Goal: Task Accomplishment & Management: Manage account settings

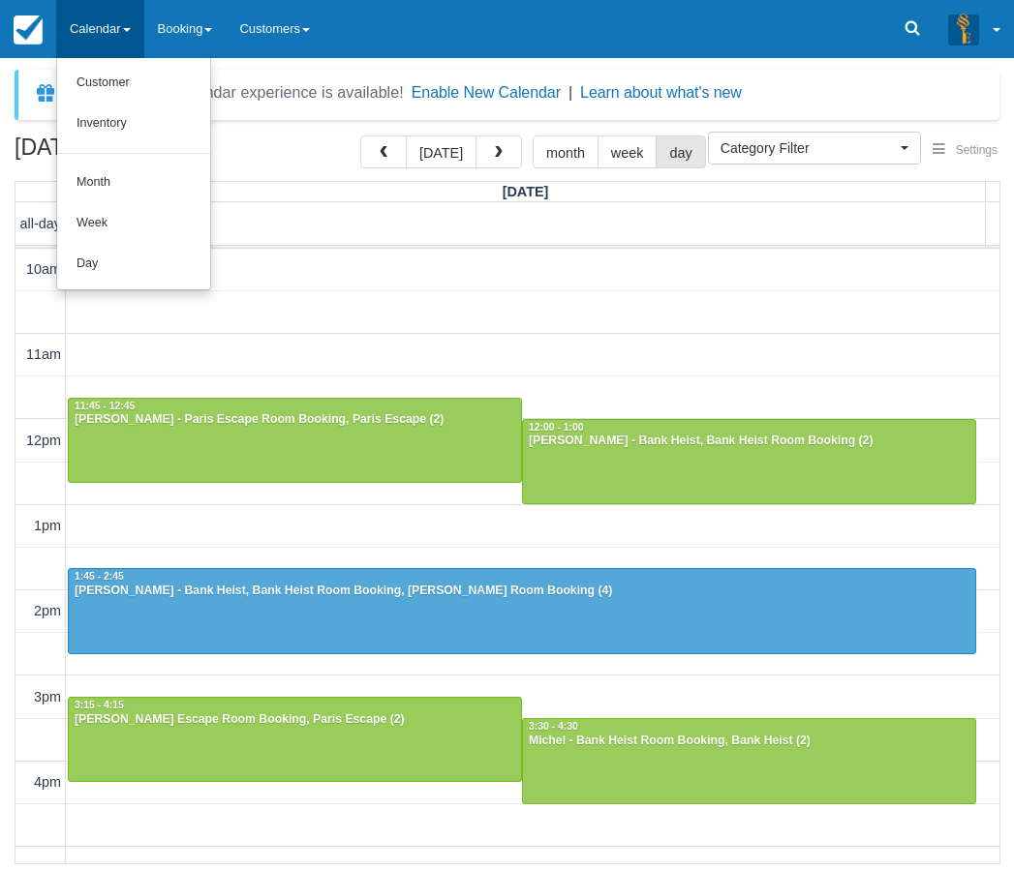
select select
click at [116, 258] on link "Day" at bounding box center [133, 264] width 153 height 41
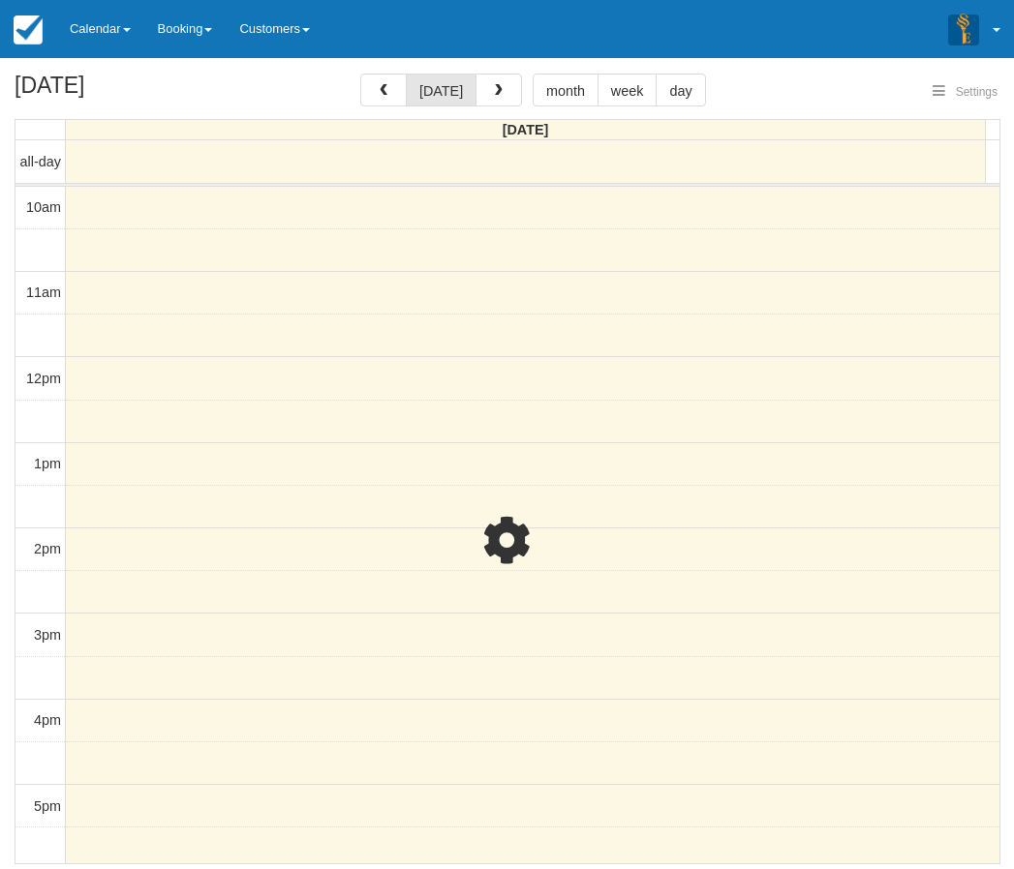
select select
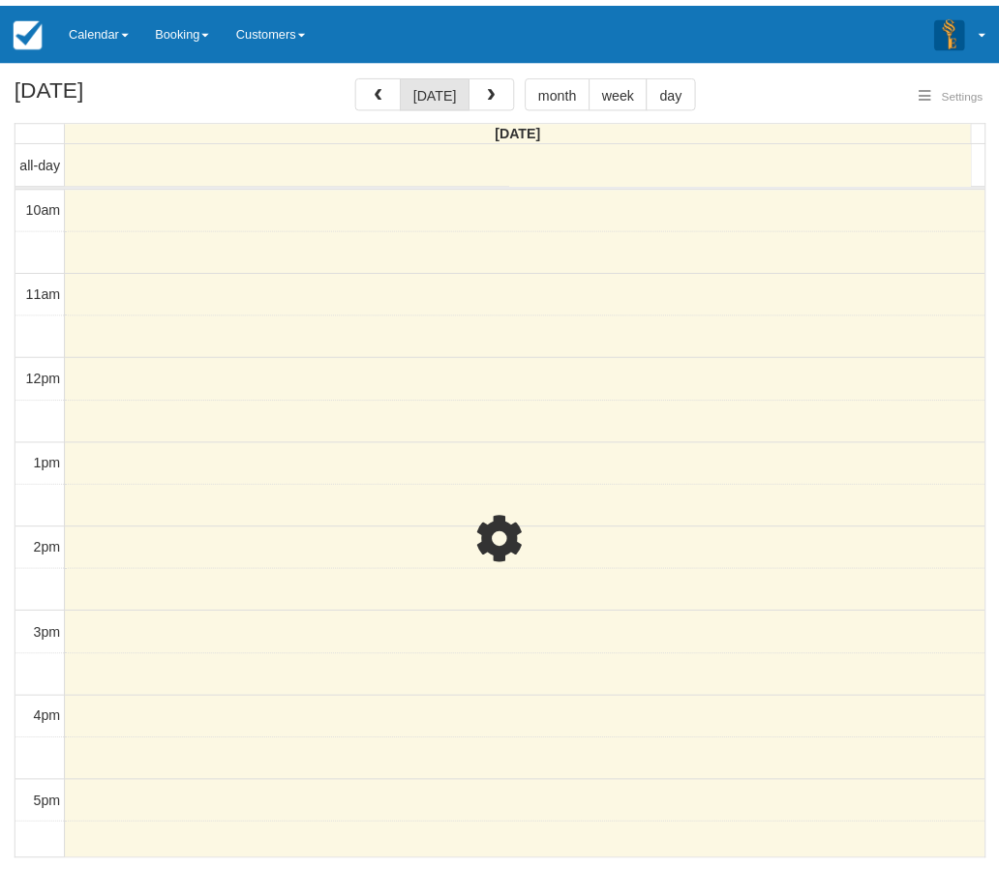
scroll to position [392, 0]
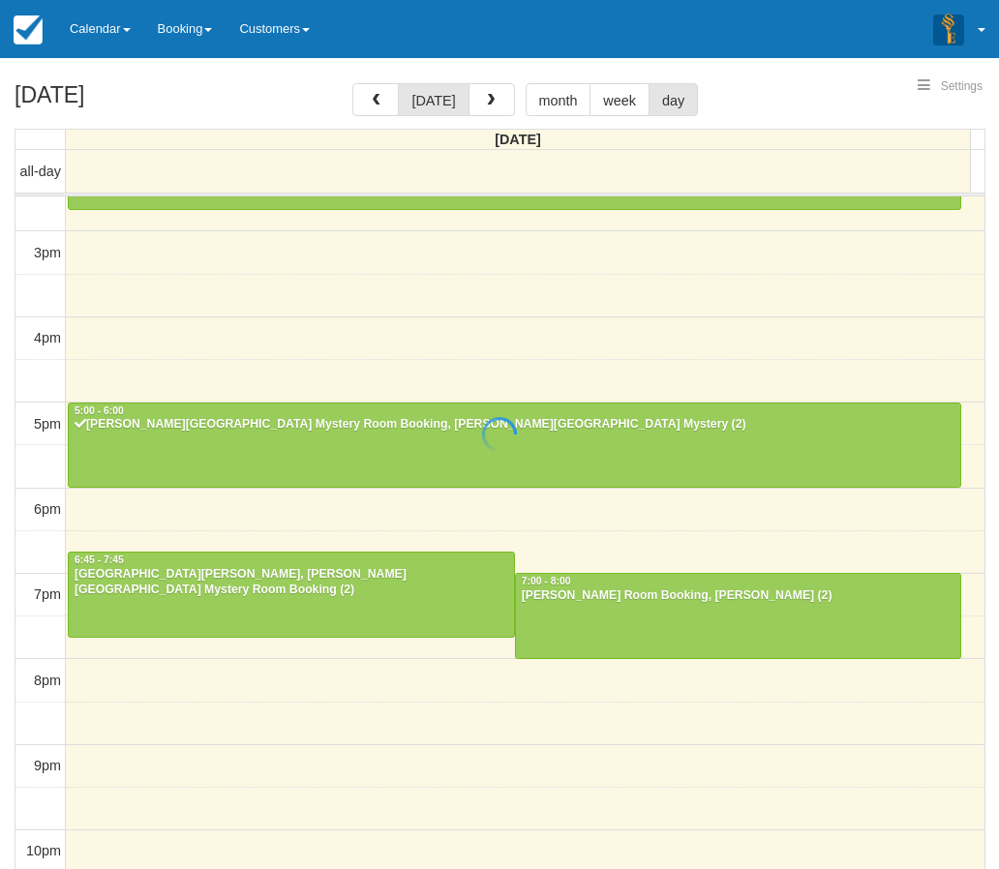
select select
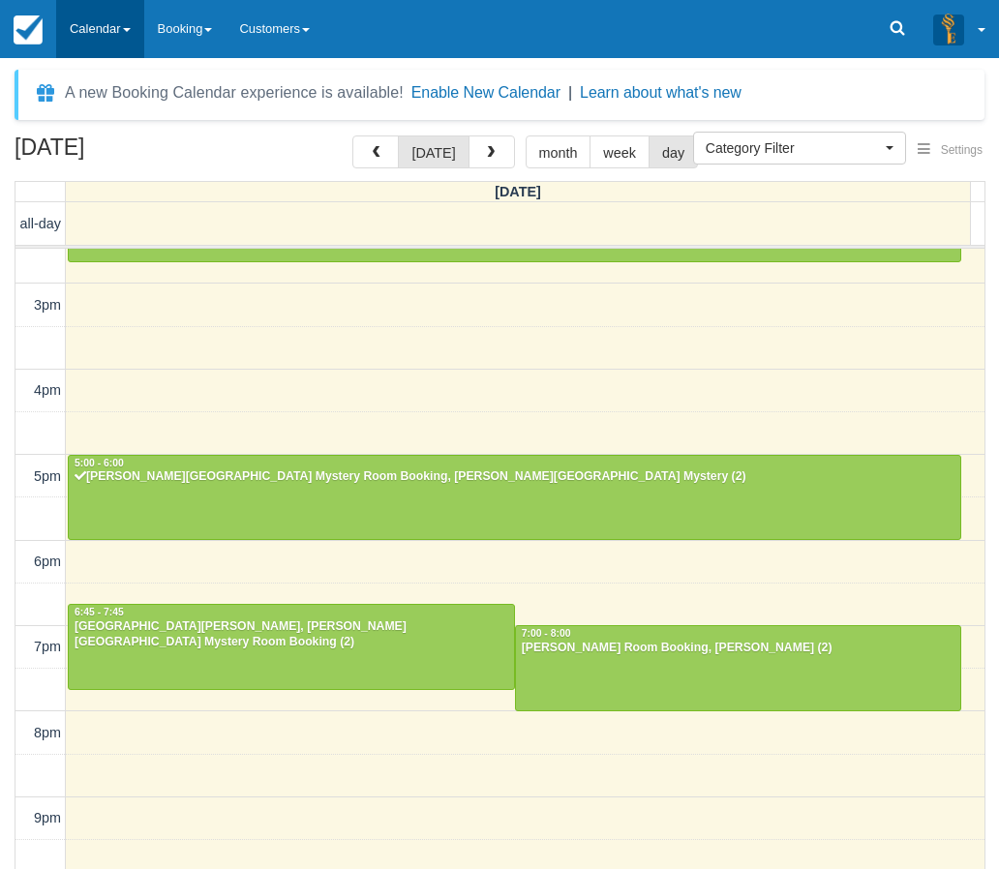
click at [93, 33] on link "Calendar" at bounding box center [100, 29] width 88 height 58
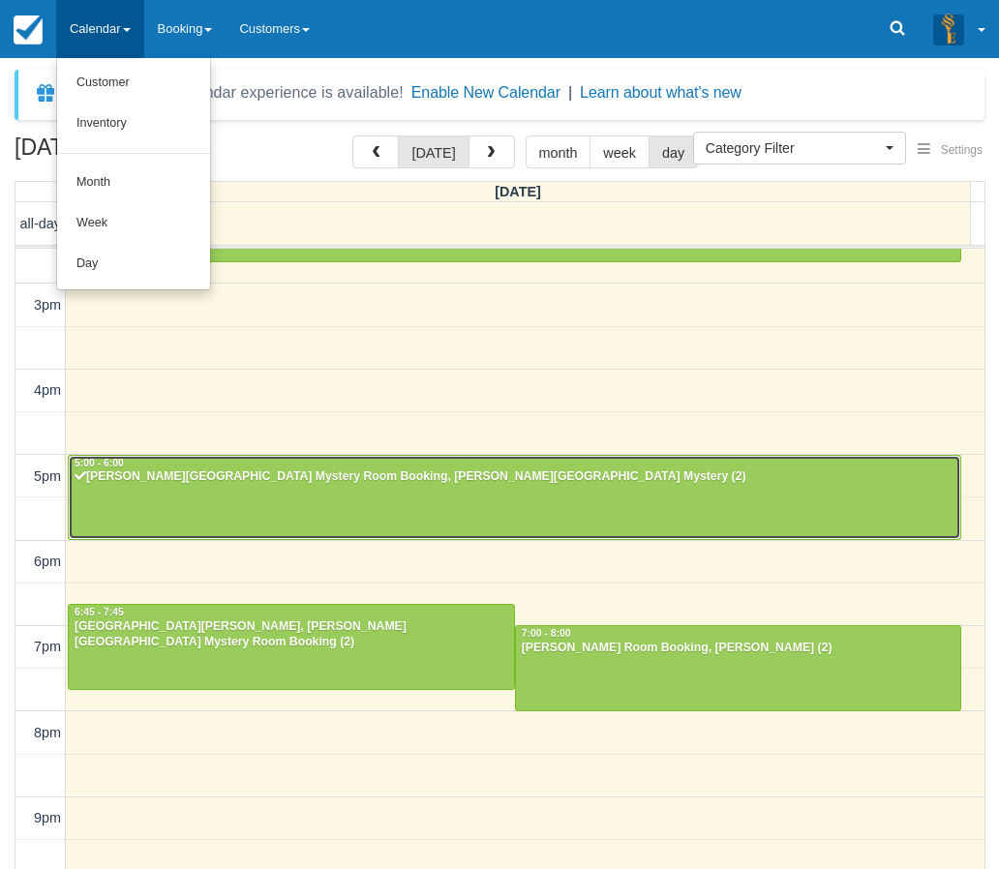
click at [168, 490] on div at bounding box center [515, 497] width 892 height 83
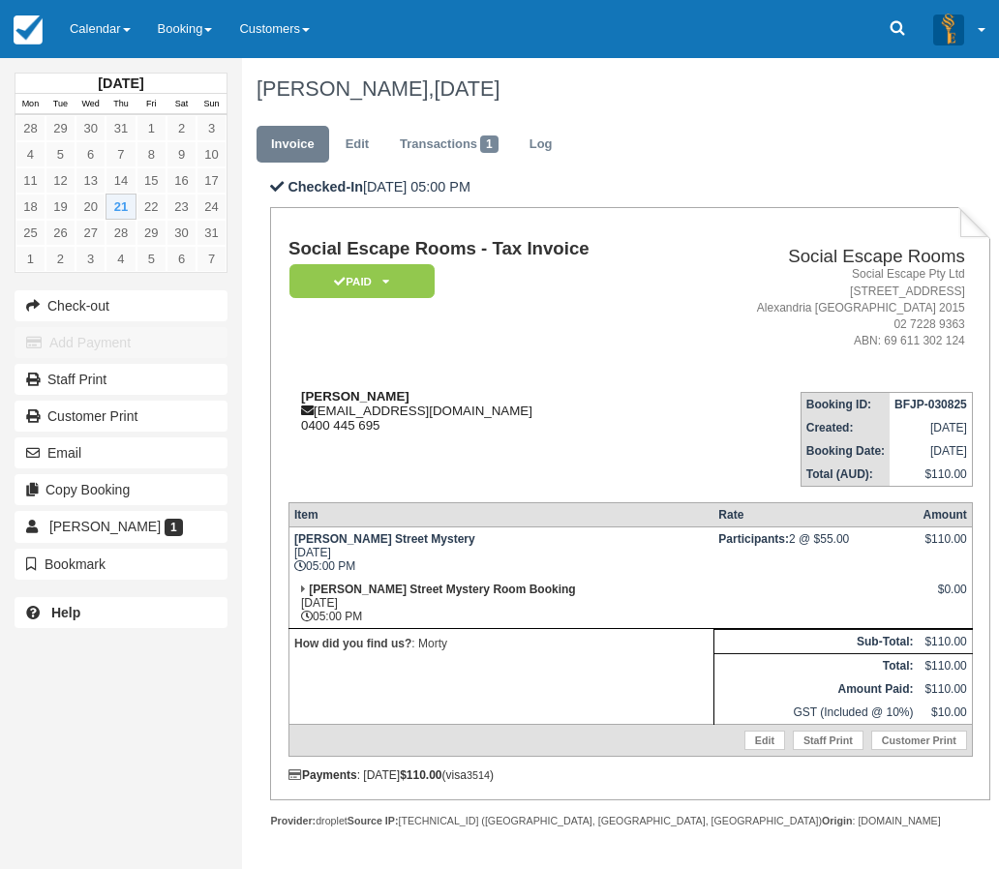
click at [317, 402] on strong "[PERSON_NAME]" at bounding box center [355, 396] width 108 height 15
drag, startPoint x: 317, startPoint y: 402, endPoint x: 353, endPoint y: 398, distance: 37.0
click at [353, 398] on strong "[PERSON_NAME]" at bounding box center [355, 396] width 108 height 15
copy strong "[PERSON_NAME]"
click at [6, 728] on div "[DATE] Mon Tue Wed Thu Fri Sat Sun 28 29 30 31 1 2 3 4 5 6 7 8 9 10 11 12 13 14…" at bounding box center [121, 434] width 242 height 869
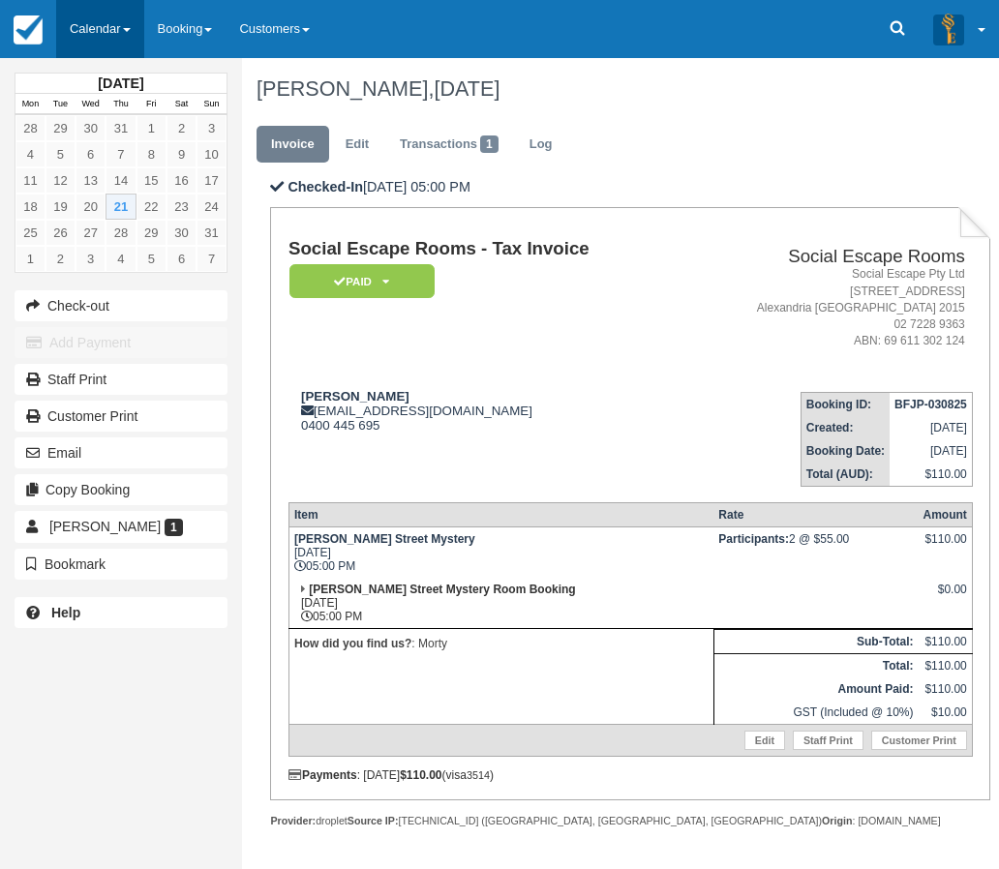
click at [115, 37] on link "Calendar" at bounding box center [100, 29] width 88 height 58
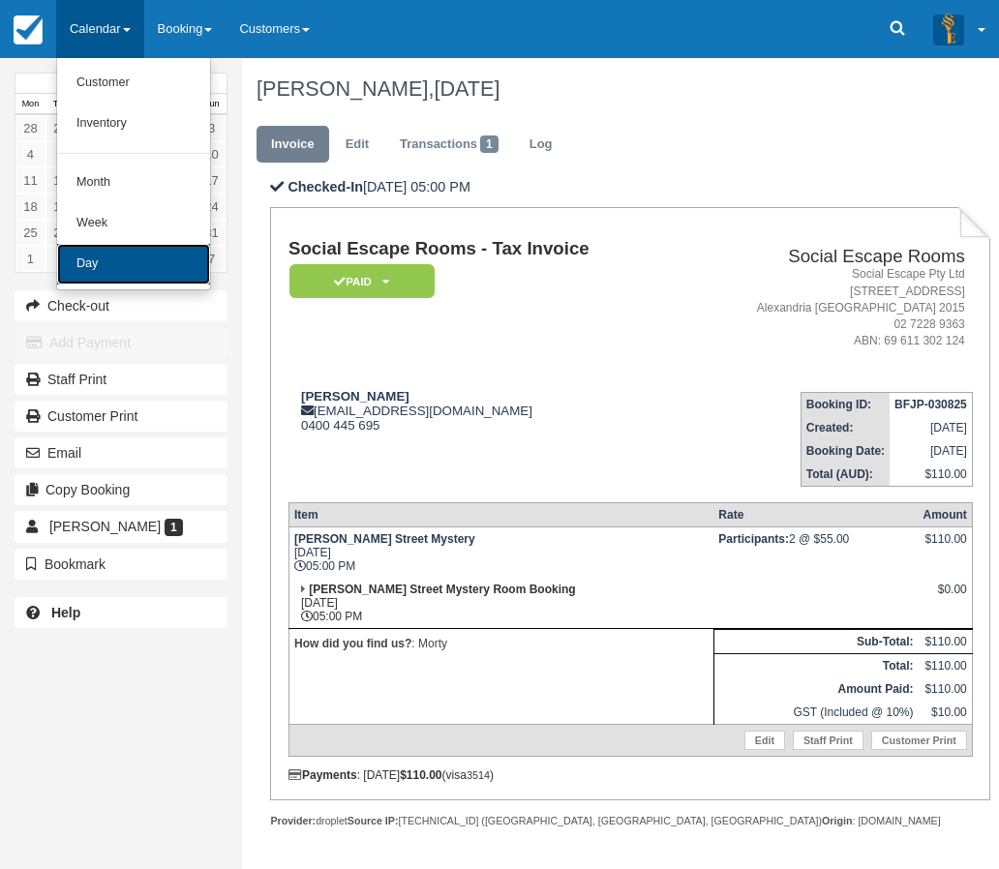
click at [107, 274] on link "Day" at bounding box center [133, 264] width 153 height 41
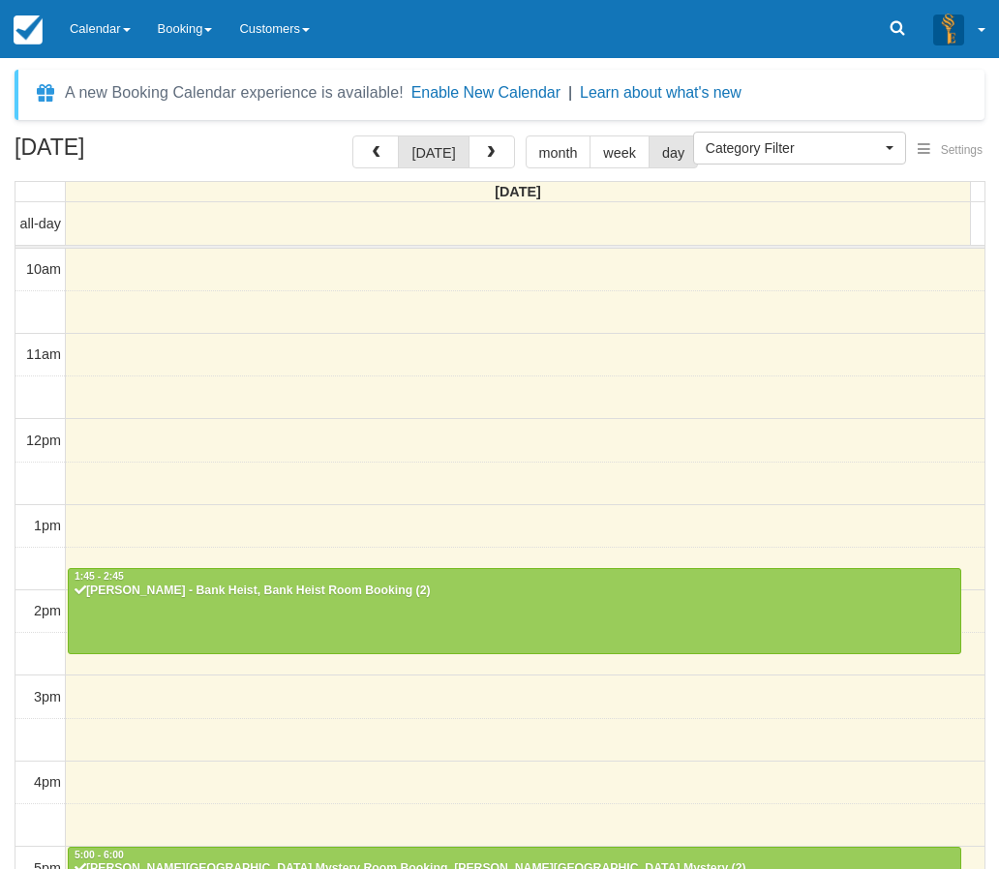
select select
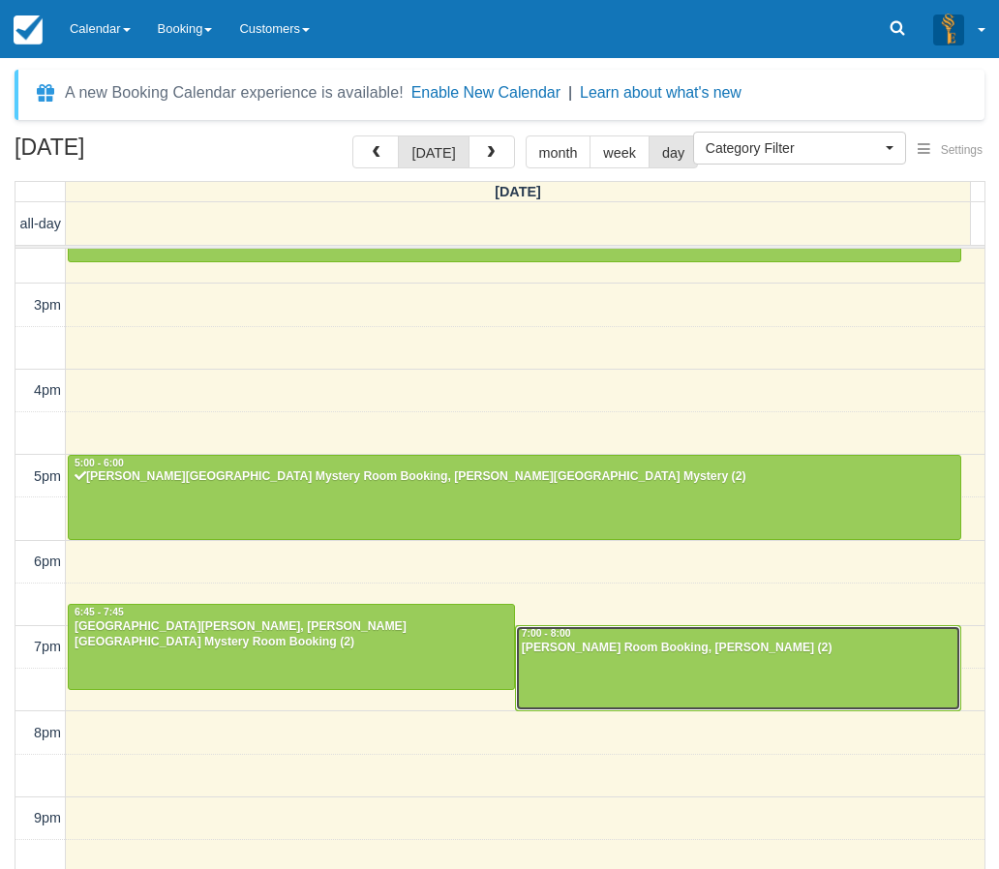
scroll to position [391, 0]
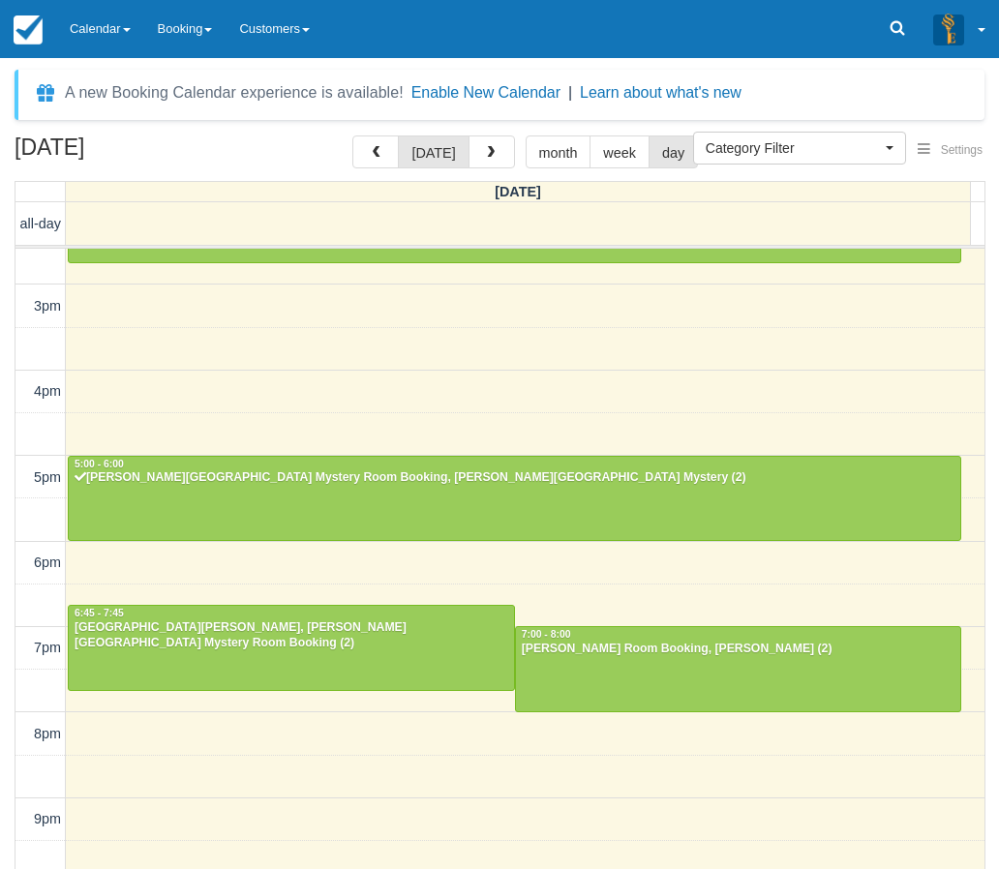
click at [0, 720] on div "August 21, 2025 today month week day Thursday all-day 10am 11am 12pm 1pm 2pm 3p…" at bounding box center [499, 531] width 999 height 791
click at [95, 28] on link "Calendar" at bounding box center [100, 29] width 88 height 58
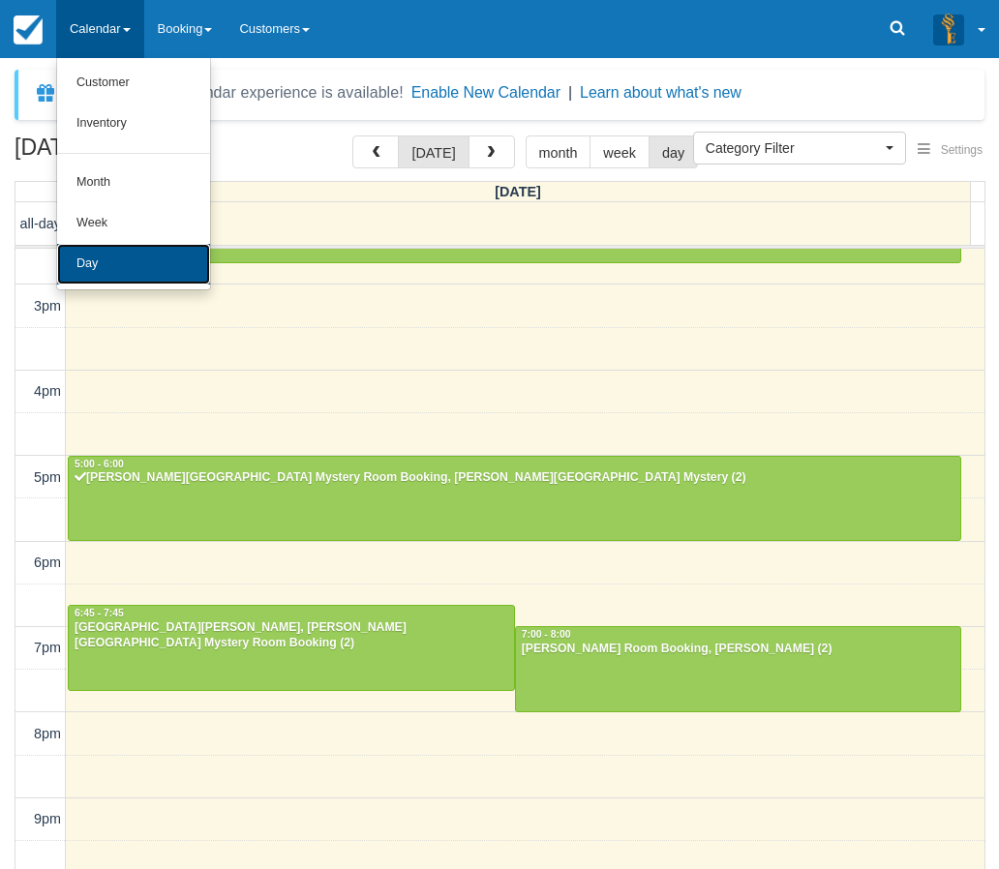
click at [75, 258] on link "Day" at bounding box center [133, 264] width 153 height 41
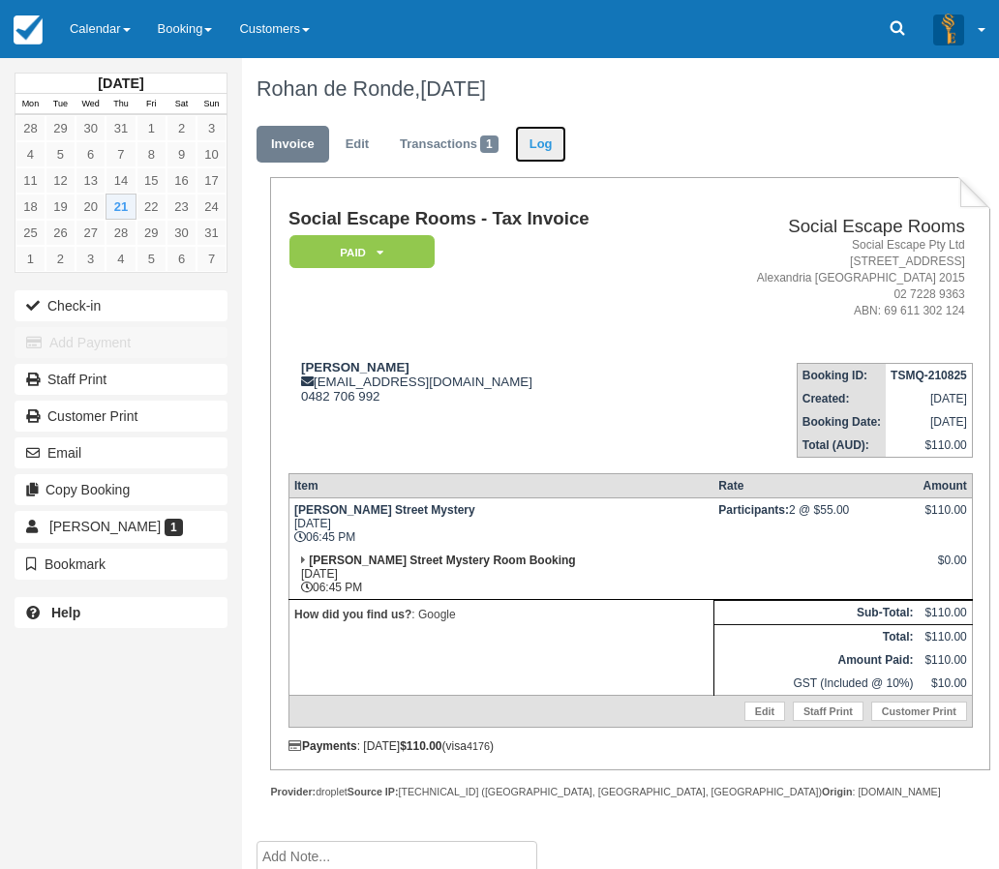
click at [533, 142] on link "Log" at bounding box center [541, 145] width 52 height 38
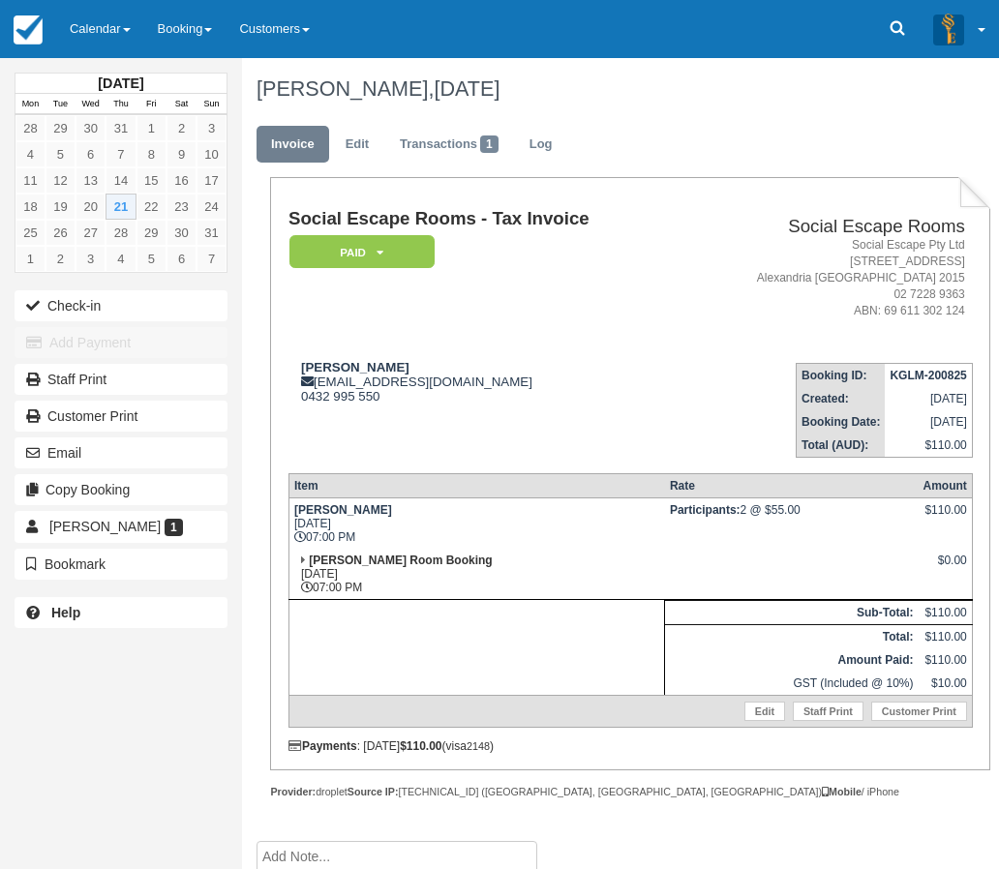
click at [11, 671] on div "[DATE] Mon Tue Wed Thu Fri Sat Sun 28 29 30 31 1 2 3 4 5 6 7 8 9 10 11 12 13 14…" at bounding box center [121, 434] width 242 height 869
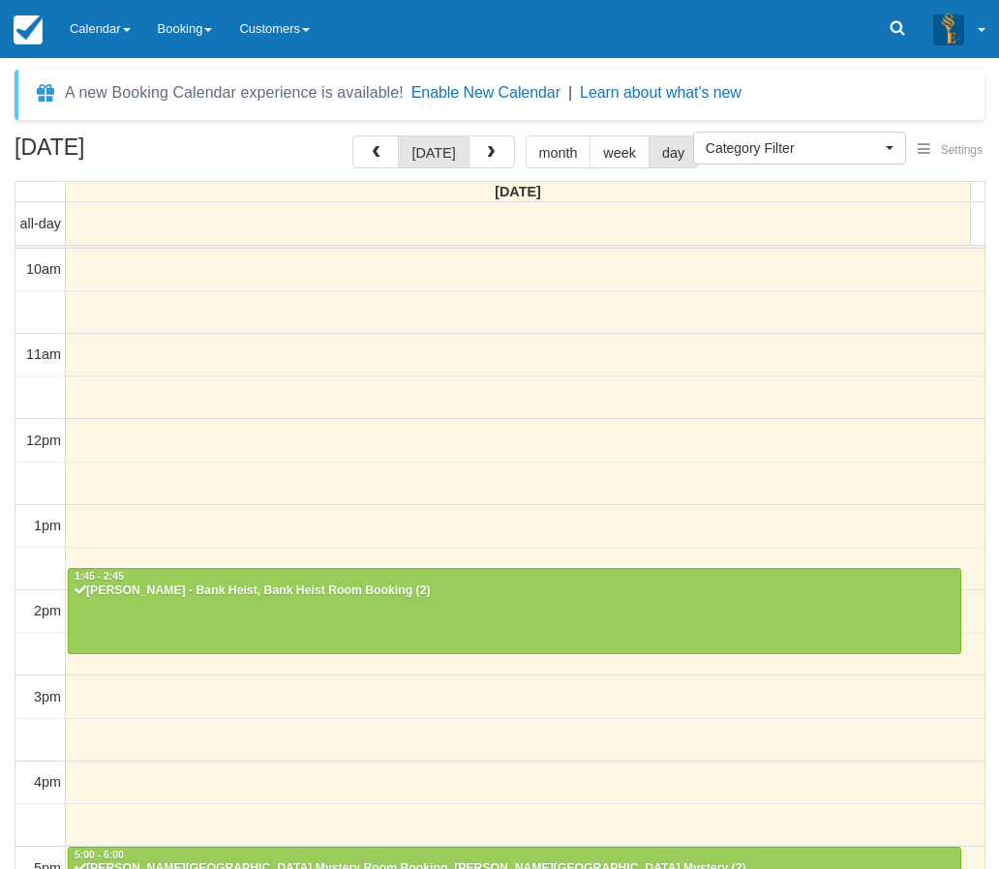
select select
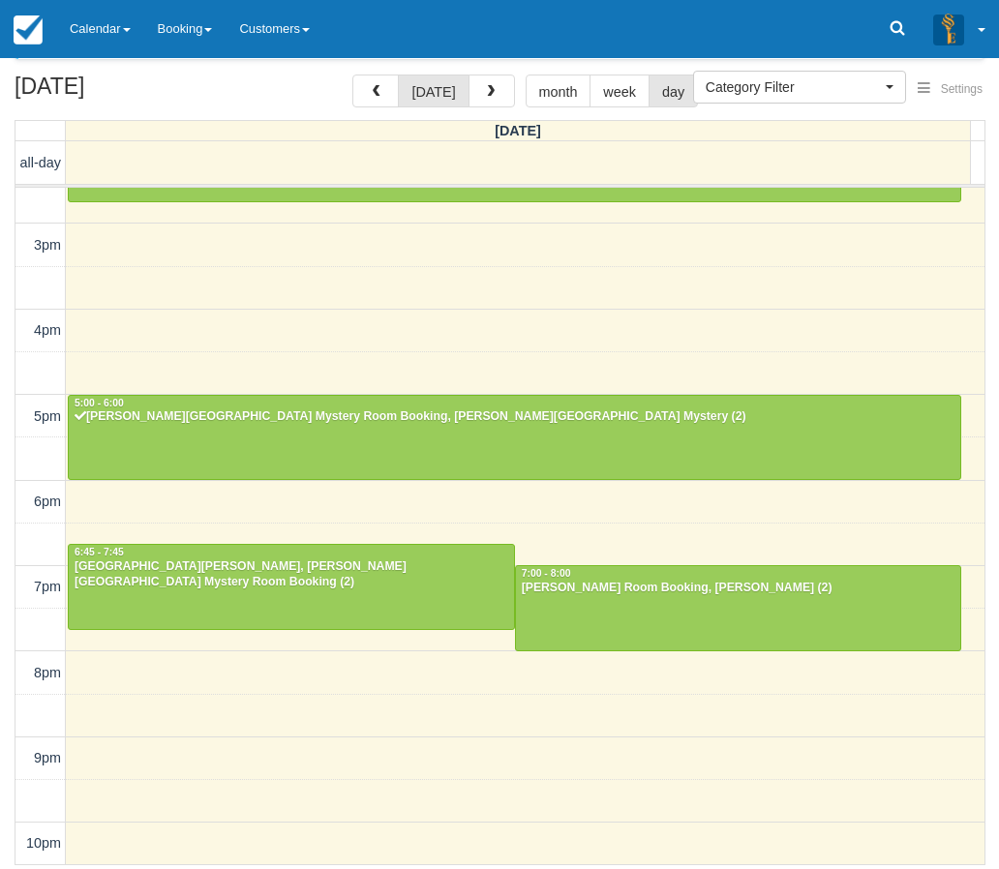
scroll to position [62, 0]
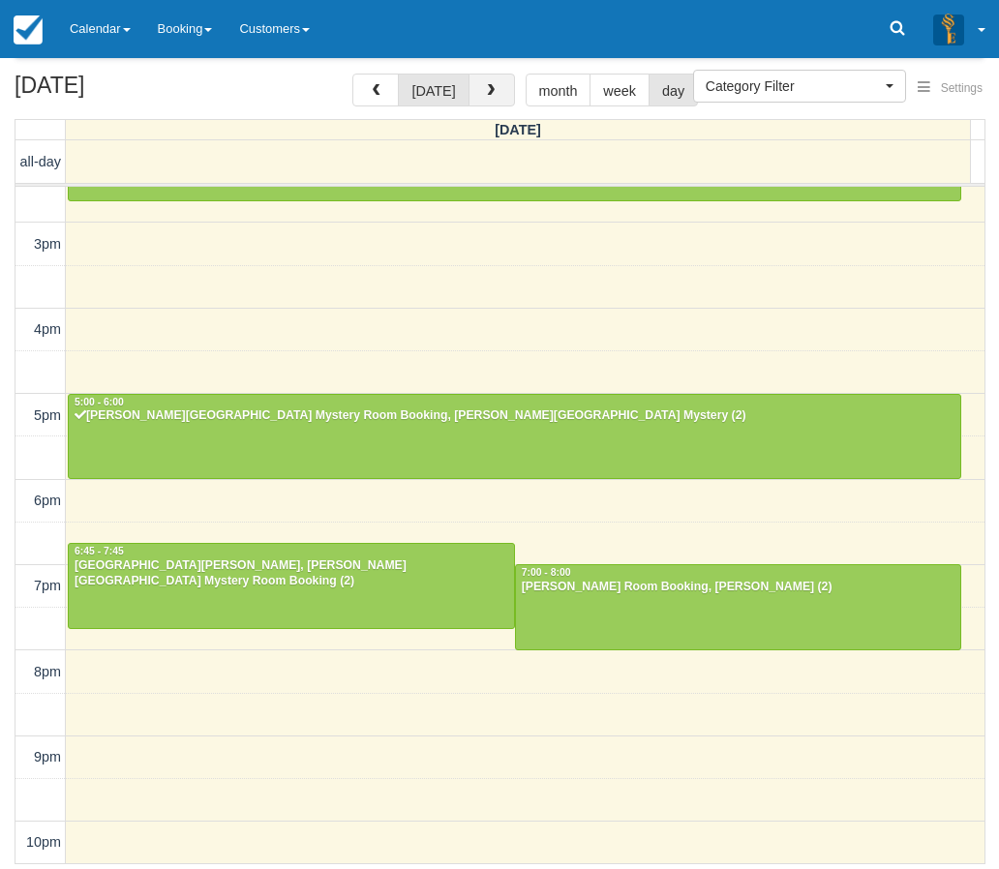
click at [484, 91] on span "button" at bounding box center [491, 91] width 14 height 14
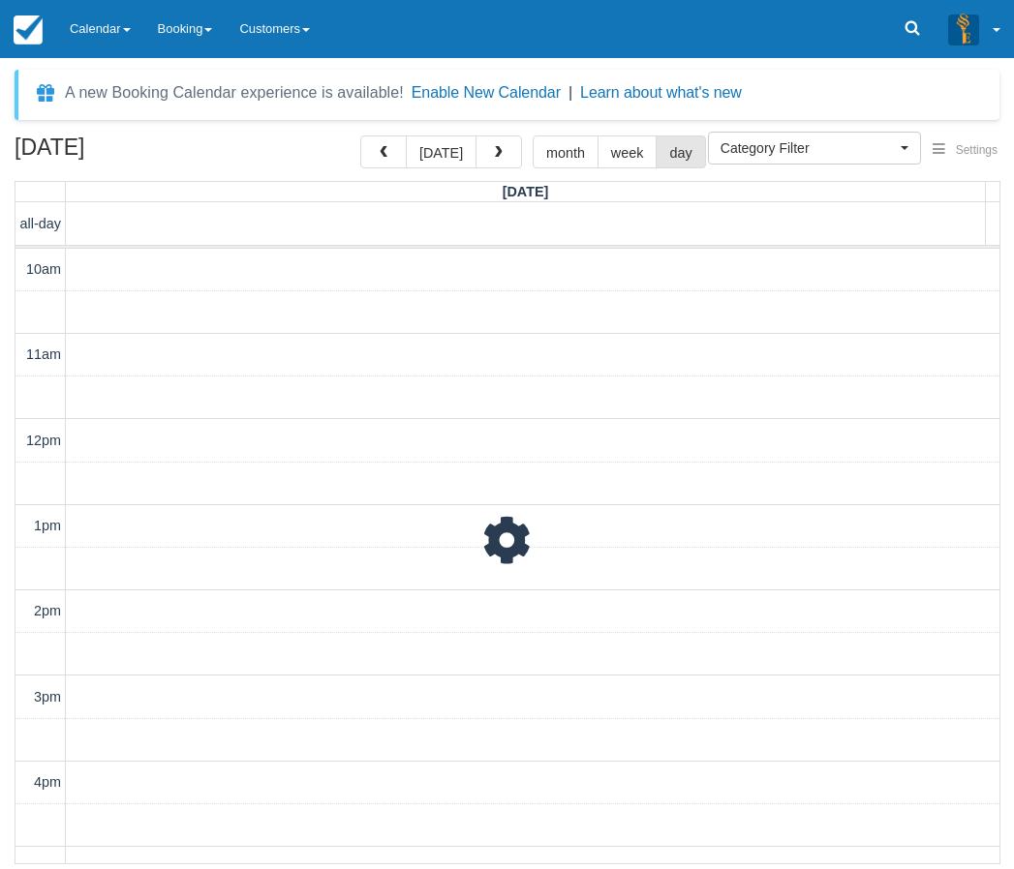
scroll to position [454, 0]
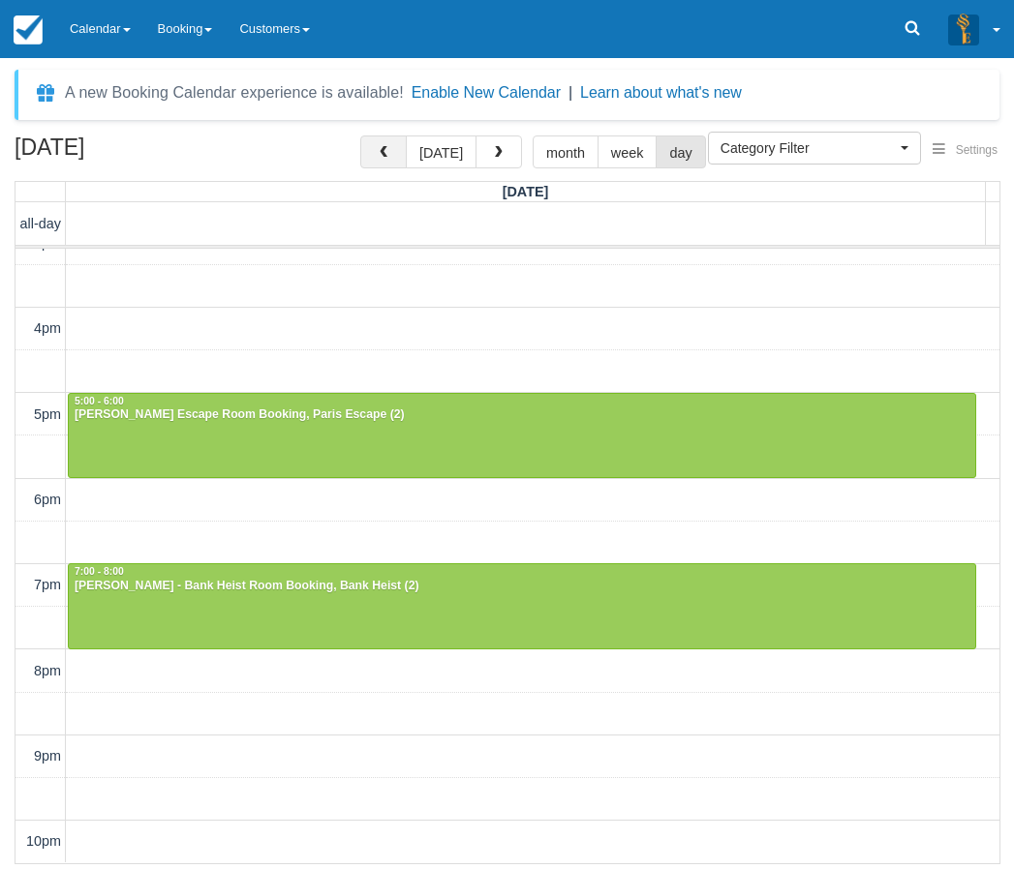
click at [385, 154] on span "button" at bounding box center [384, 153] width 14 height 14
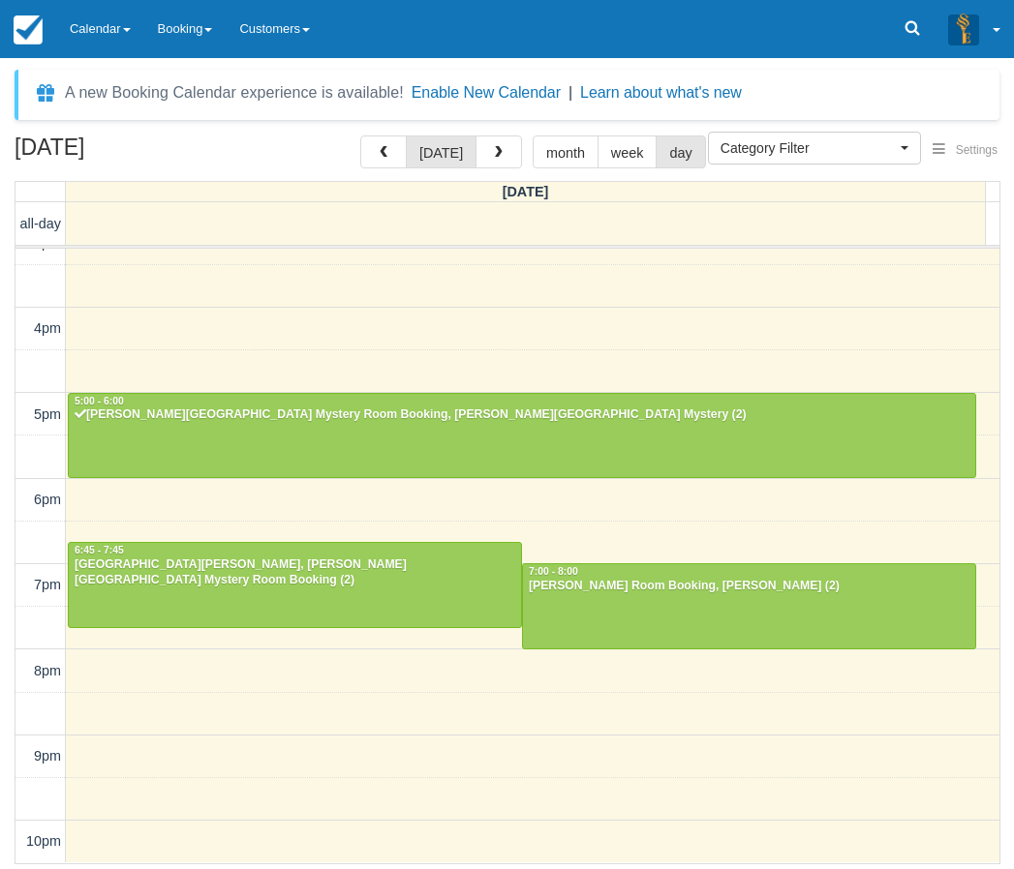
scroll to position [453, 0]
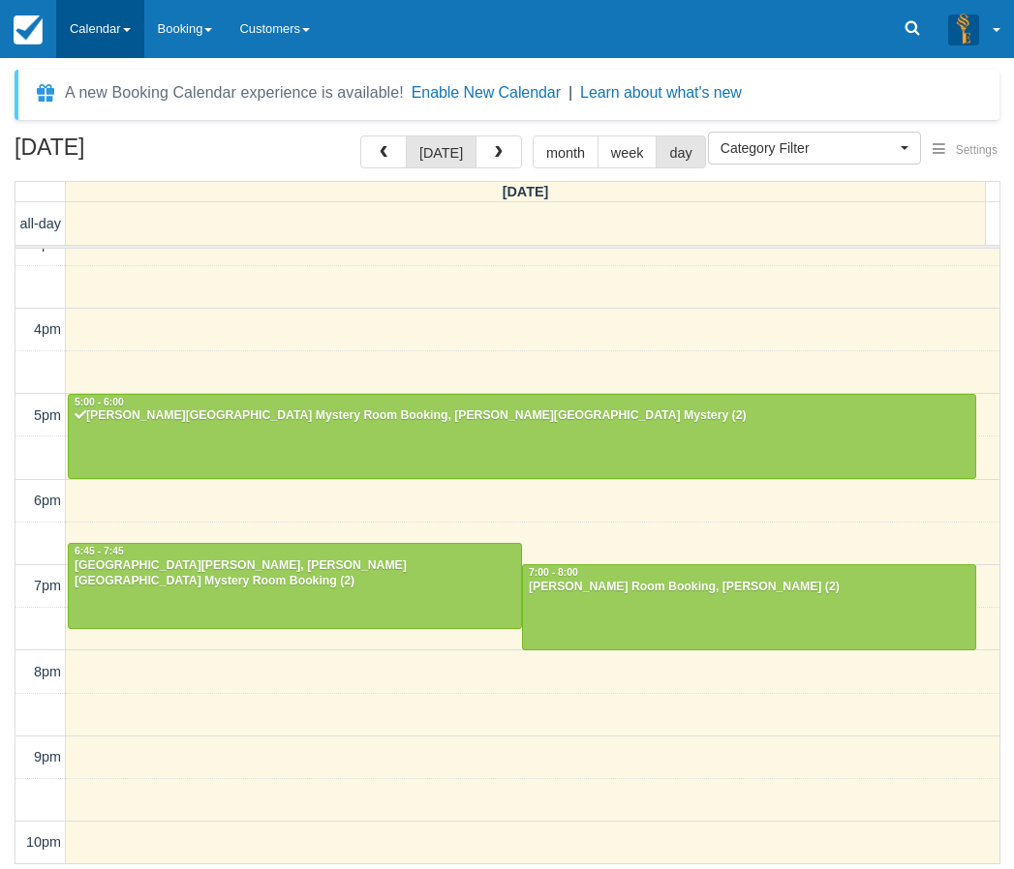
click at [94, 22] on link "Calendar" at bounding box center [100, 29] width 88 height 58
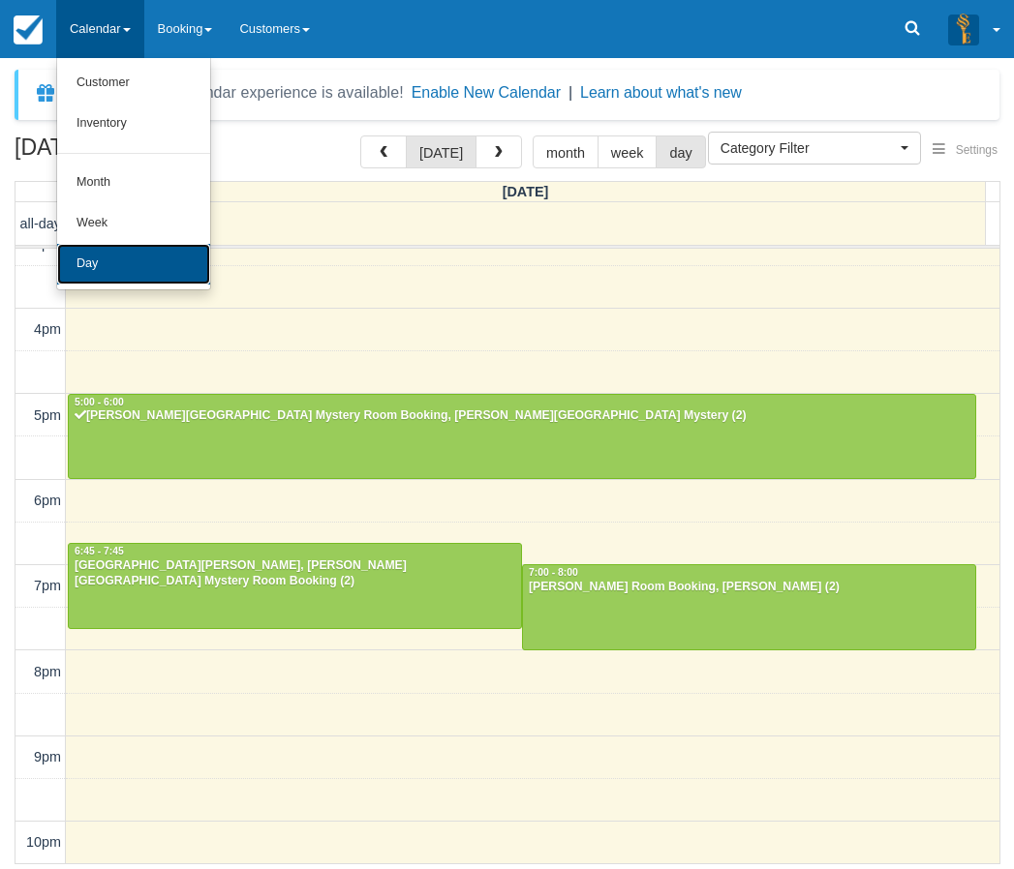
click at [122, 262] on link "Day" at bounding box center [133, 264] width 153 height 41
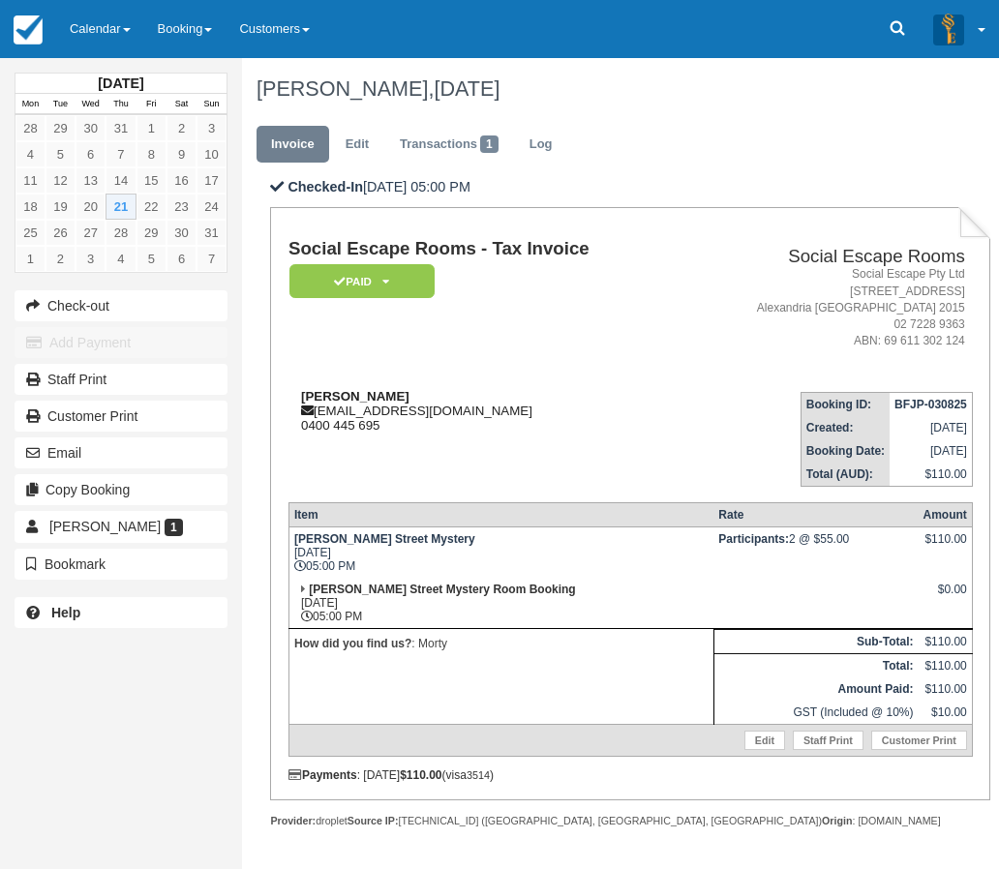
click at [315, 399] on strong "[PERSON_NAME]" at bounding box center [355, 396] width 108 height 15
drag, startPoint x: 315, startPoint y: 399, endPoint x: 338, endPoint y: 399, distance: 23.2
click at [338, 399] on strong "Ash Myburgh" at bounding box center [355, 396] width 108 height 15
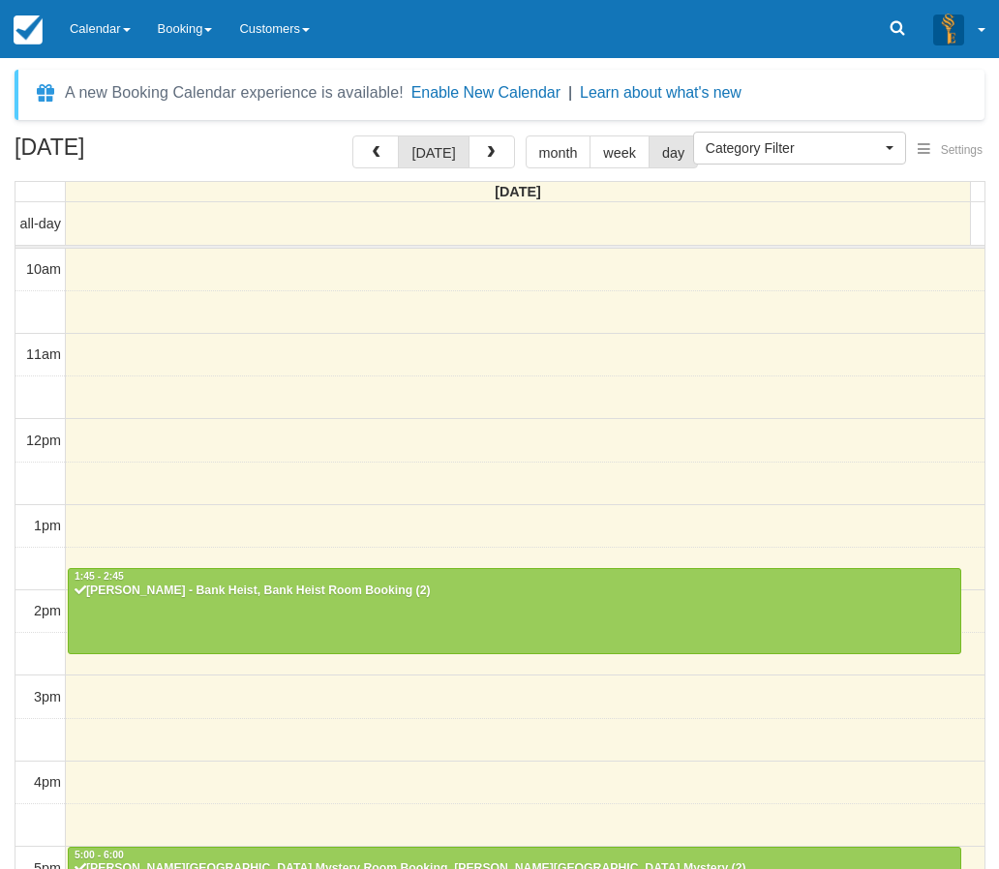
select select
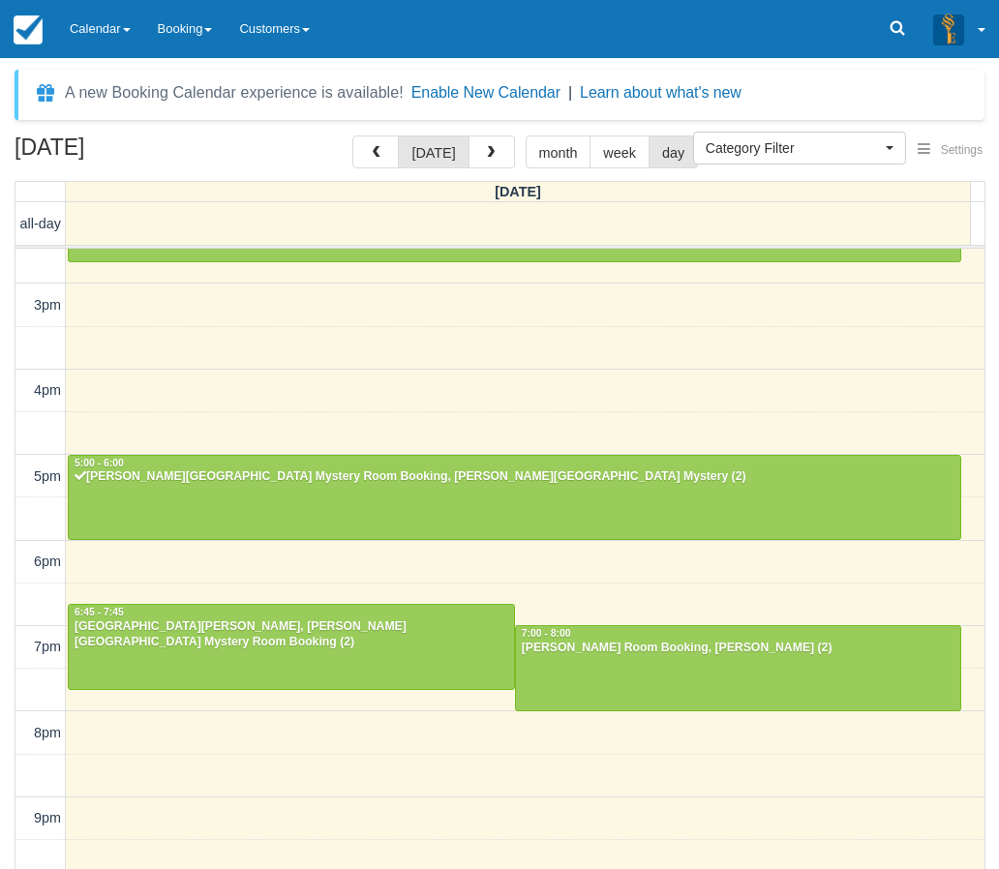
scroll to position [391, 0]
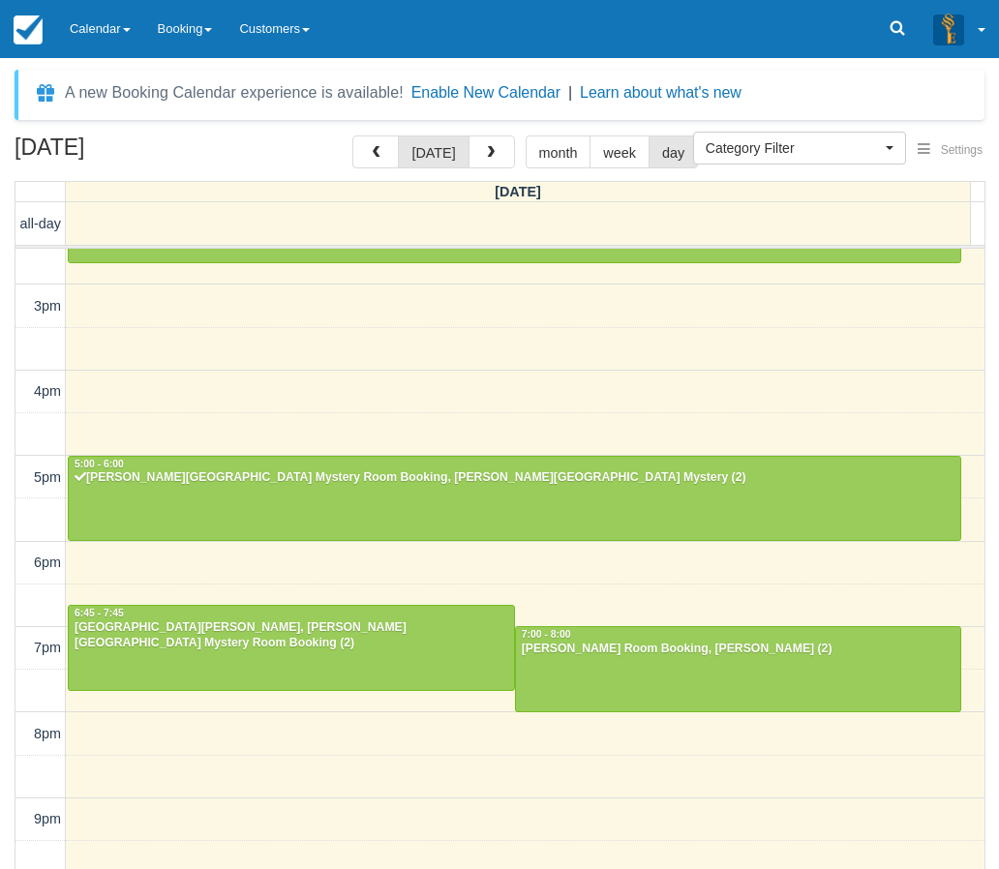
click at [3, 683] on div "August 21, 2025 today month week day Thursday all-day 10am 11am 12pm 1pm 2pm 3p…" at bounding box center [499, 531] width 999 height 791
click at [84, 17] on link "Calendar" at bounding box center [100, 29] width 88 height 58
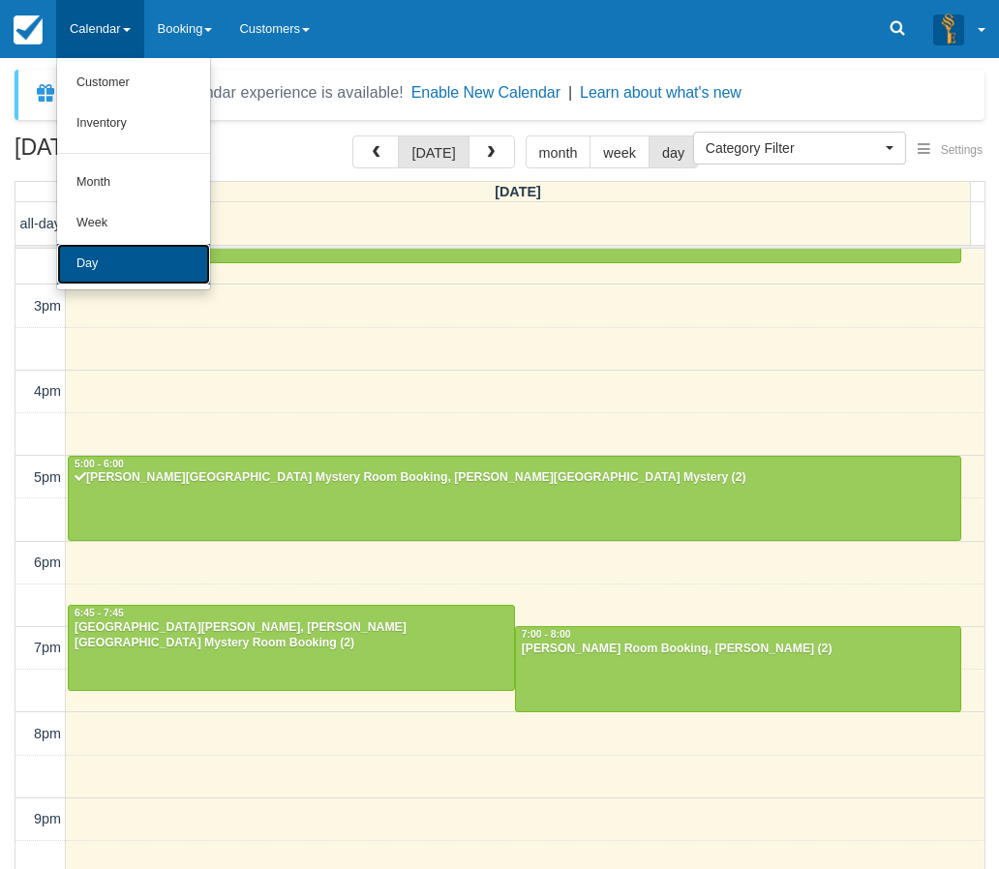
click at [104, 270] on link "Day" at bounding box center [133, 264] width 153 height 41
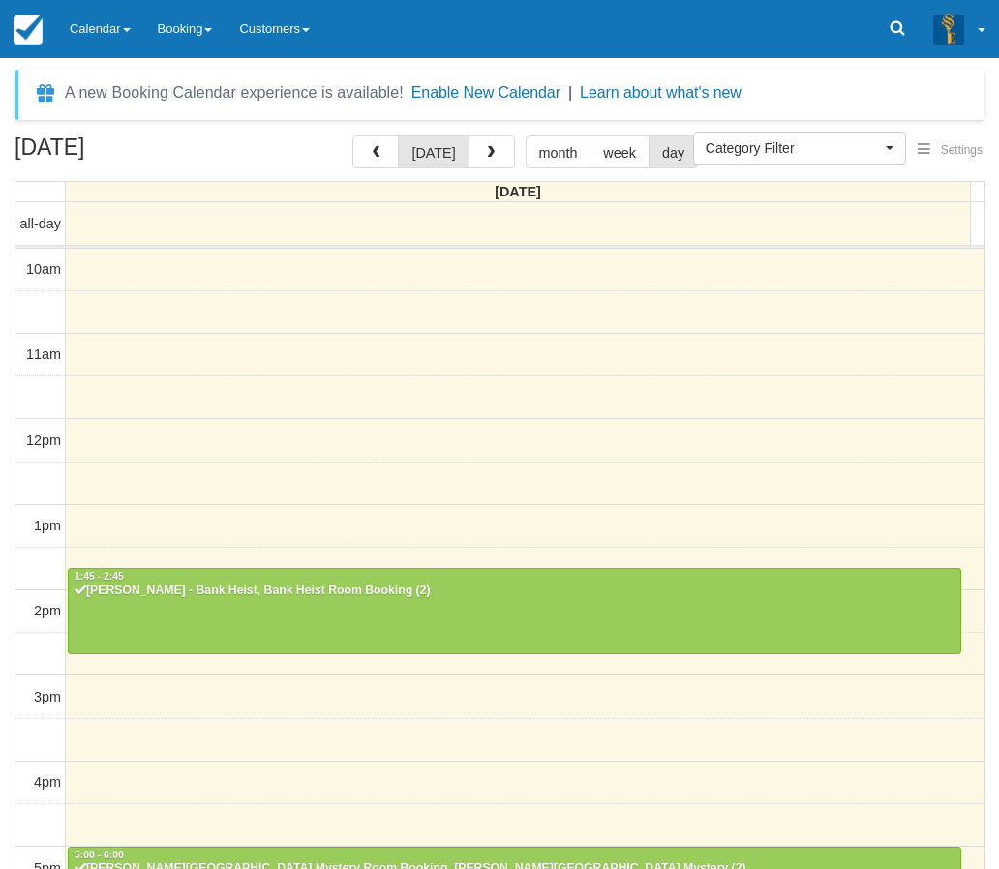
select select
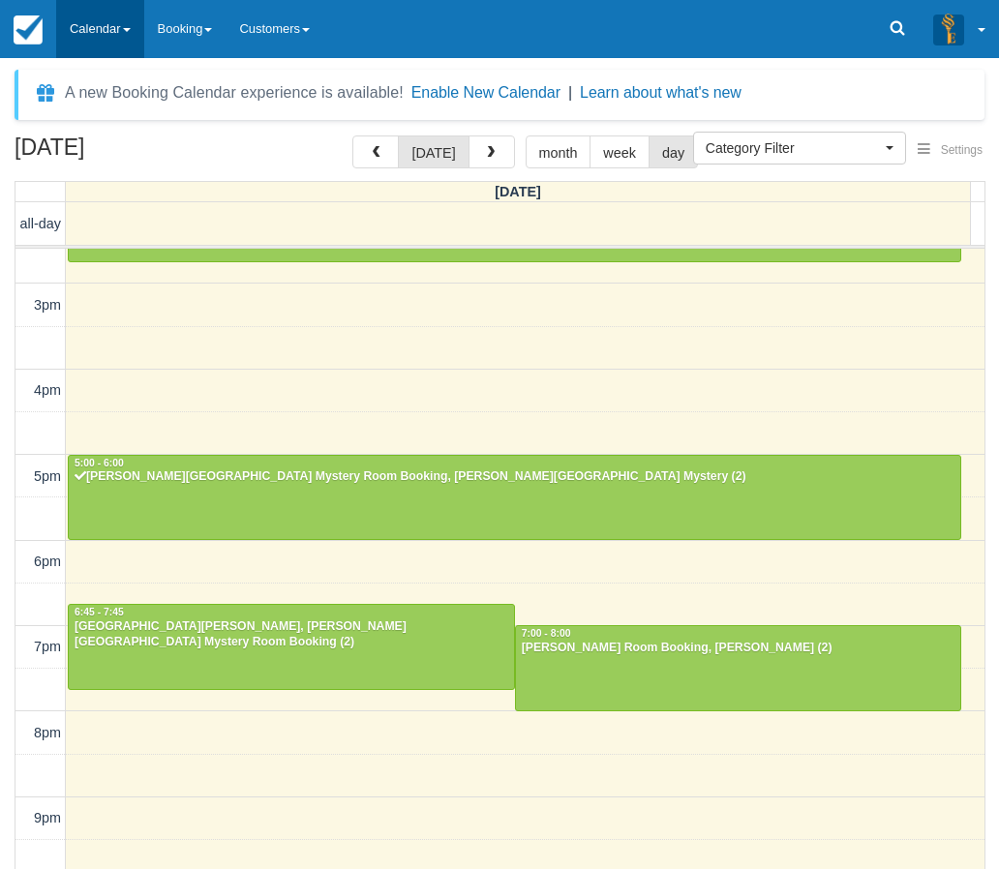
click at [126, 29] on span at bounding box center [127, 30] width 8 height 4
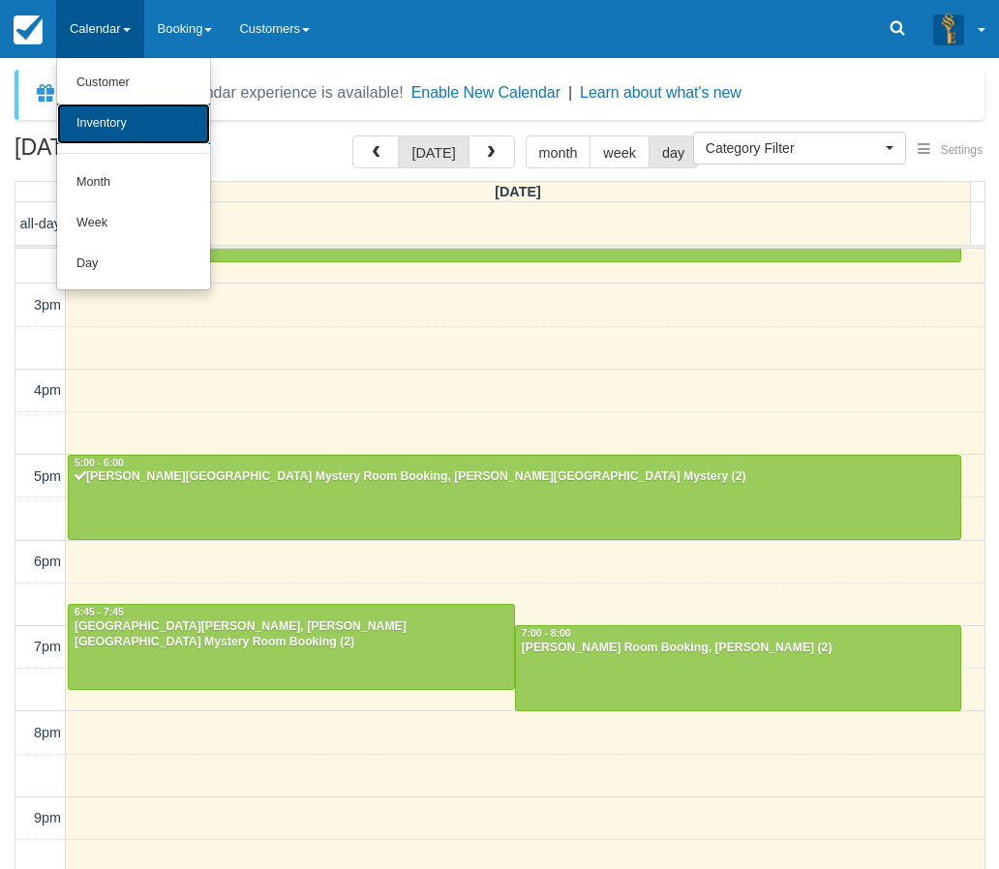
click at [129, 119] on link "Inventory" at bounding box center [133, 124] width 153 height 41
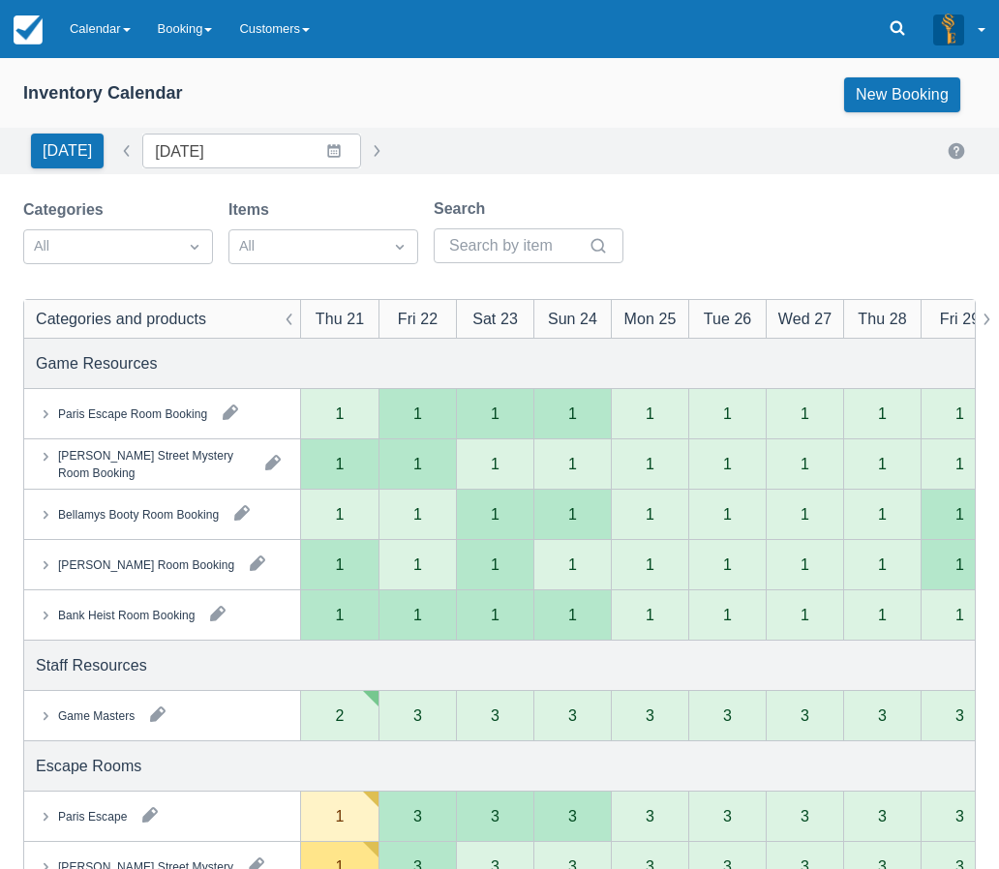
click at [154, 717] on button "button" at bounding box center [157, 714] width 31 height 31
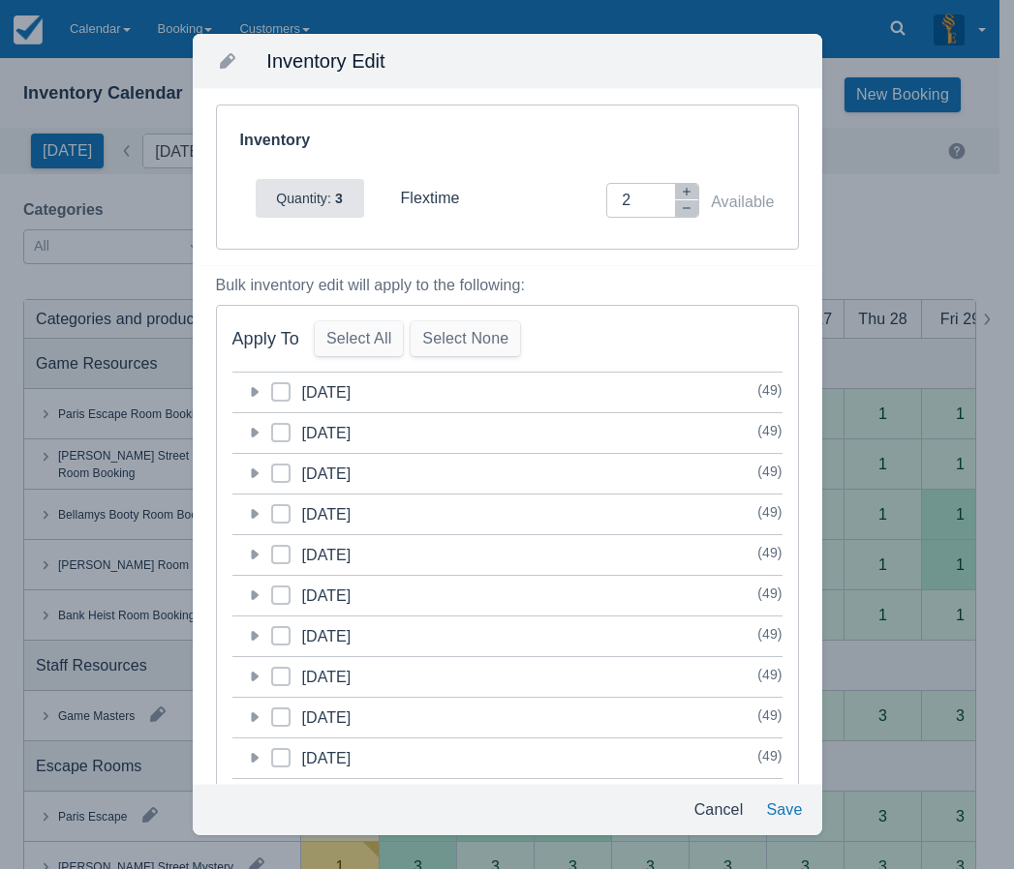
click at [258, 390] on icon at bounding box center [253, 391] width 19 height 19
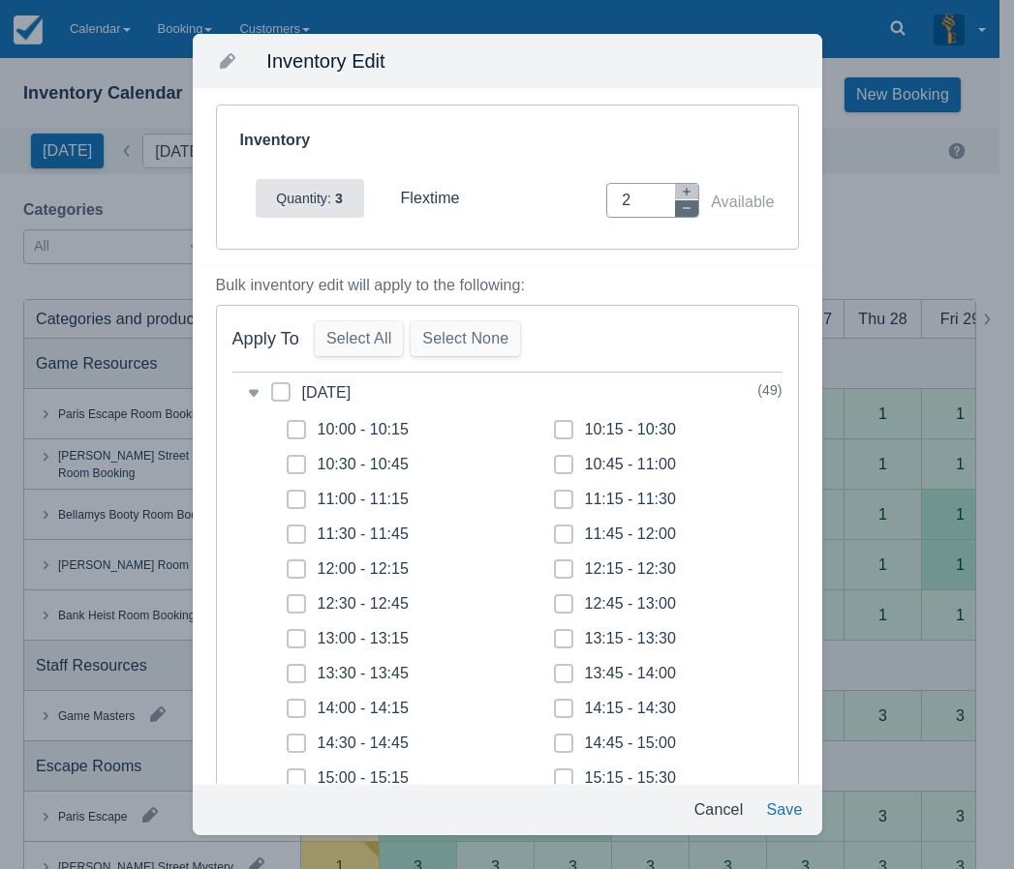
click at [675, 210] on button "button" at bounding box center [686, 208] width 23 height 16
type input "0"
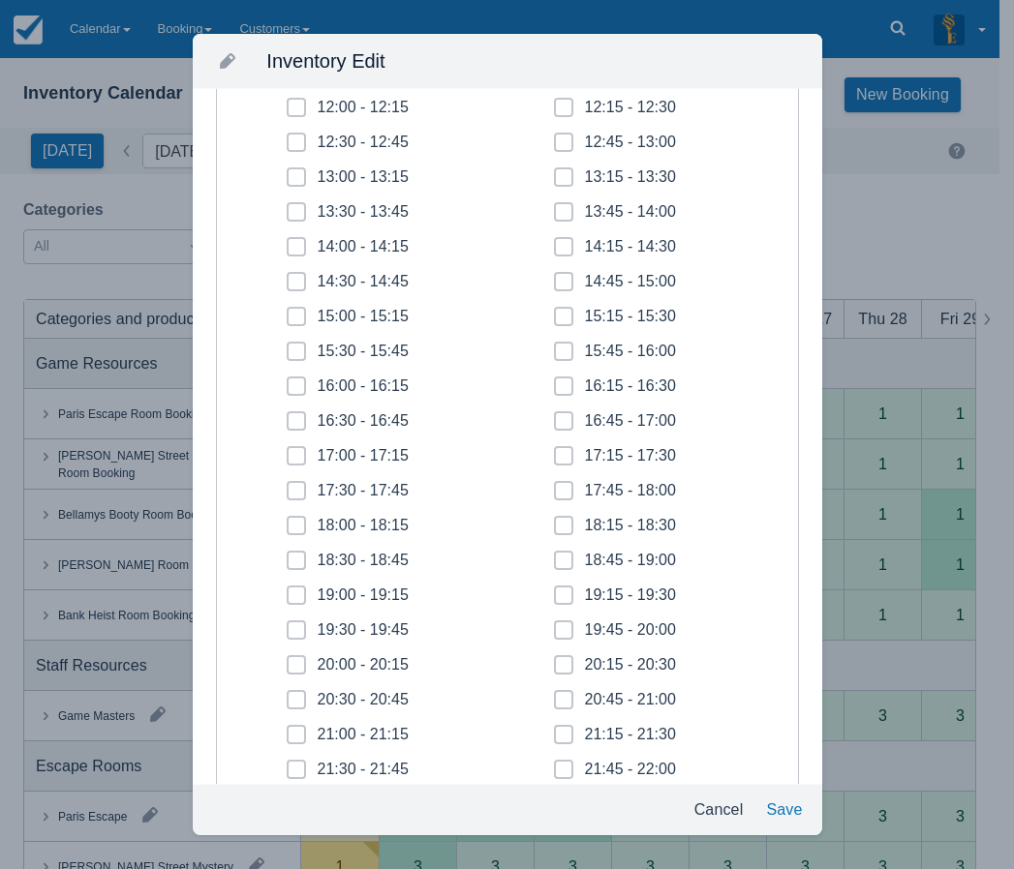
scroll to position [581, 0]
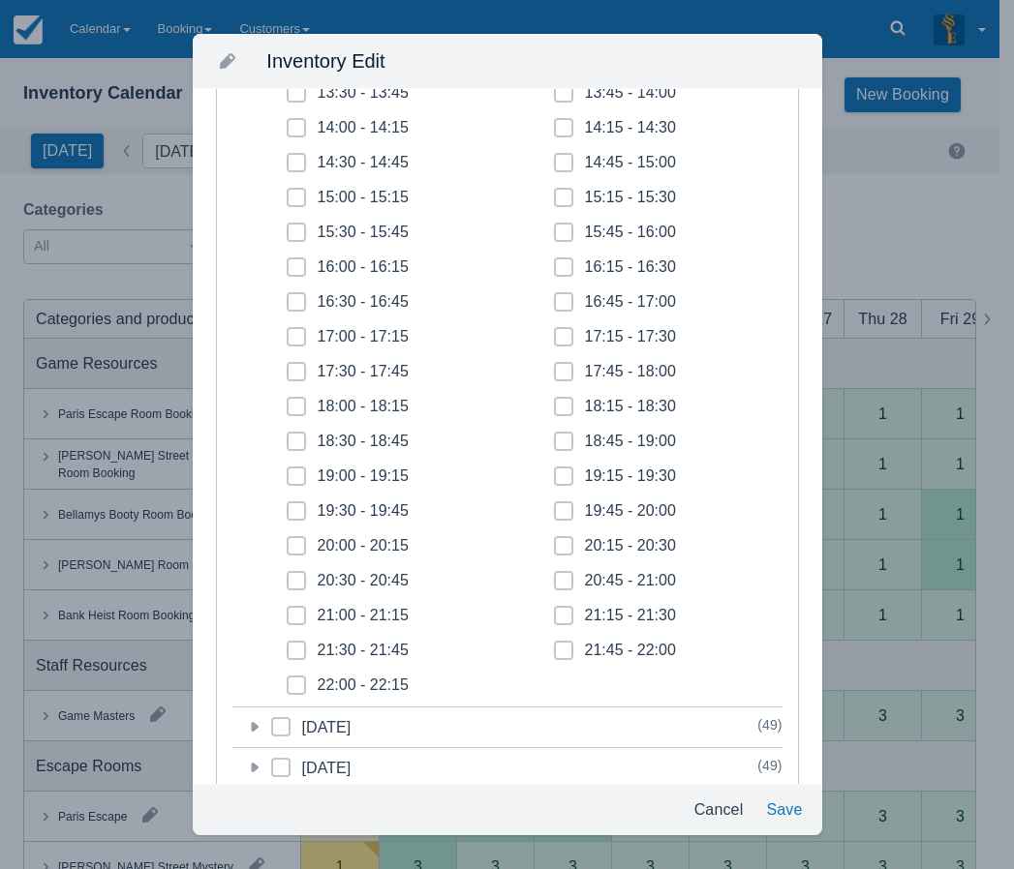
click at [300, 579] on span at bounding box center [296, 588] width 19 height 35
click at [288, 576] on input "20:30 - 20:45" at bounding box center [287, 575] width 1 height 1
checkbox input "true"
click at [297, 611] on span at bounding box center [296, 623] width 19 height 35
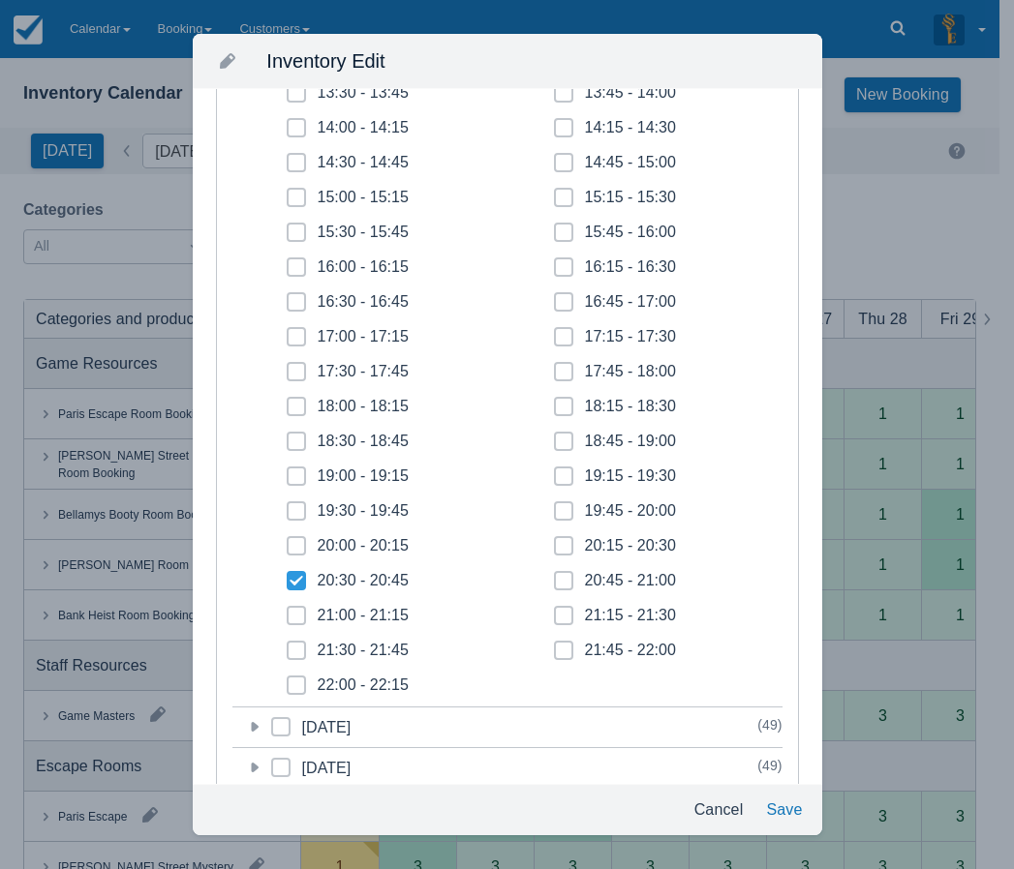
click at [288, 611] on input "21:00 - 21:15" at bounding box center [287, 610] width 1 height 1
checkbox input "true"
click at [297, 644] on span at bounding box center [296, 658] width 19 height 35
click at [288, 645] on input "21:30 - 21:45" at bounding box center [287, 645] width 1 height 1
checkbox input "true"
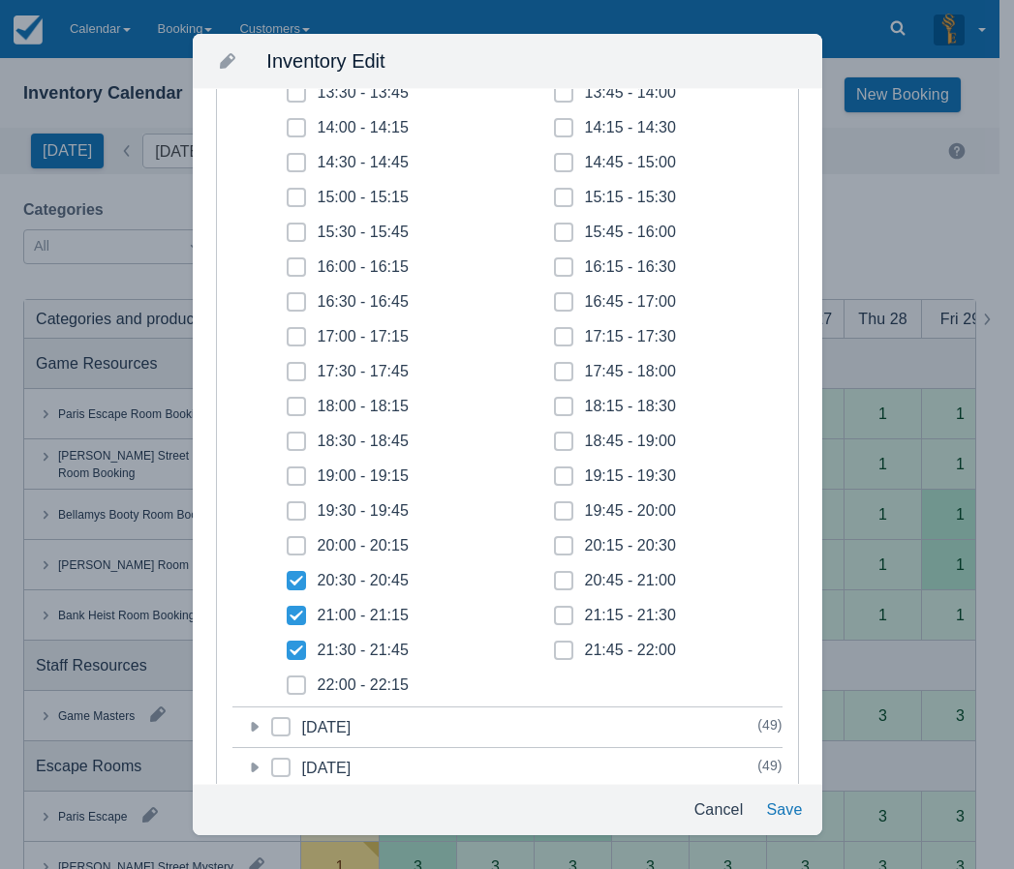
click at [300, 685] on span at bounding box center [296, 693] width 19 height 35
click at [288, 681] on input "22:00 - 22:15" at bounding box center [287, 680] width 1 height 1
checkbox input "true"
click at [560, 649] on icon at bounding box center [564, 651] width 8 height 8
click at [555, 646] on input "21:45 - 22:00" at bounding box center [554, 645] width 1 height 1
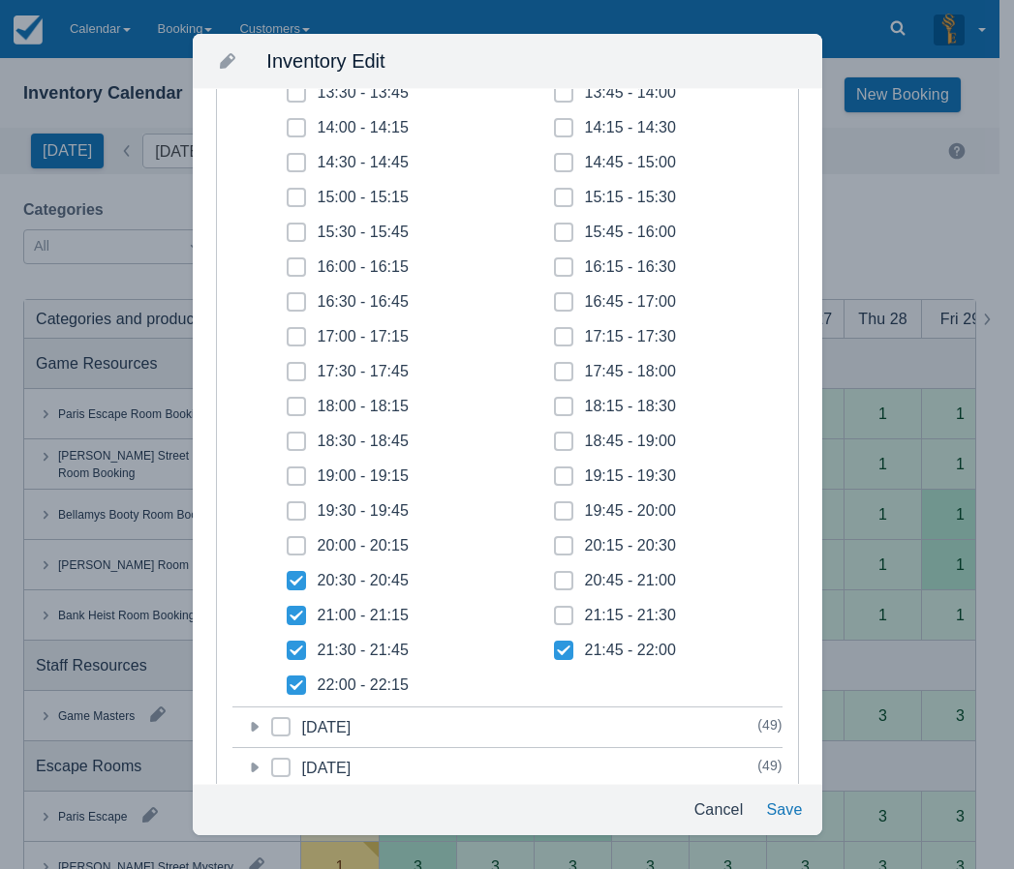
checkbox input "true"
click at [559, 627] on span at bounding box center [563, 623] width 19 height 35
click at [555, 611] on input "21:15 - 21:30" at bounding box center [554, 610] width 1 height 1
checkbox input "true"
click at [560, 580] on icon at bounding box center [564, 581] width 8 height 8
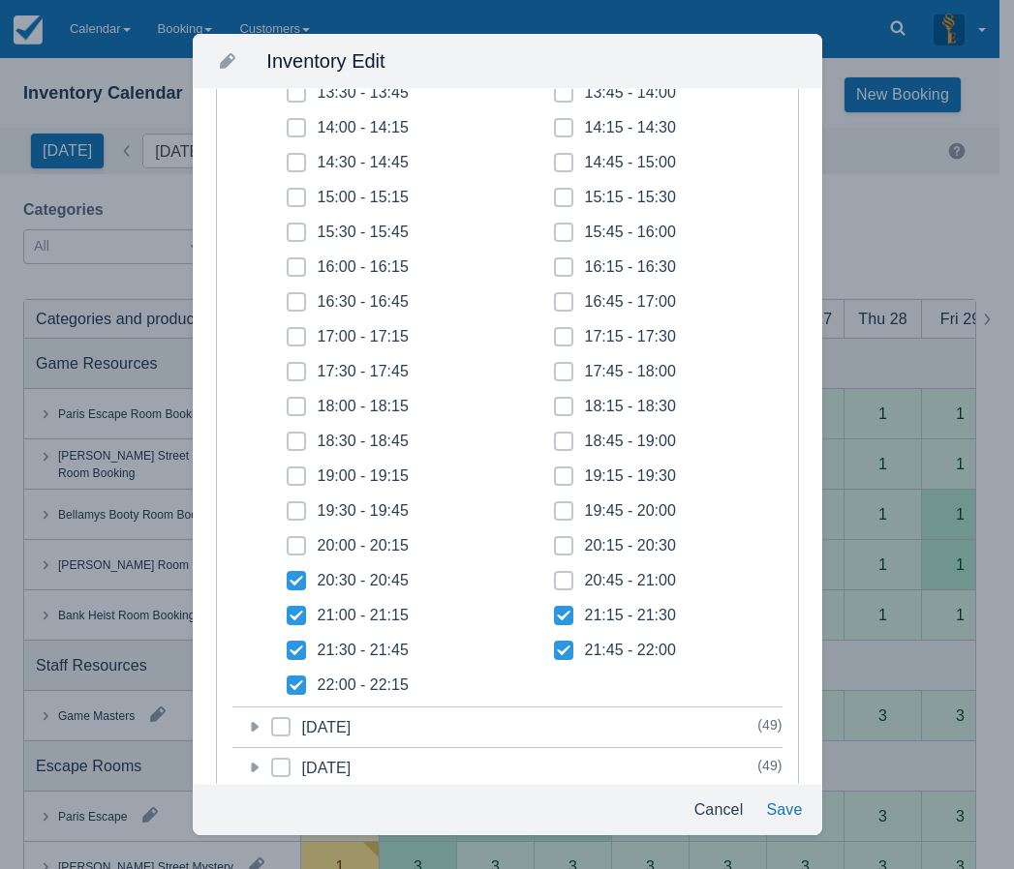
click at [555, 576] on input "20:45 - 21:00" at bounding box center [554, 575] width 1 height 1
checkbox input "true"
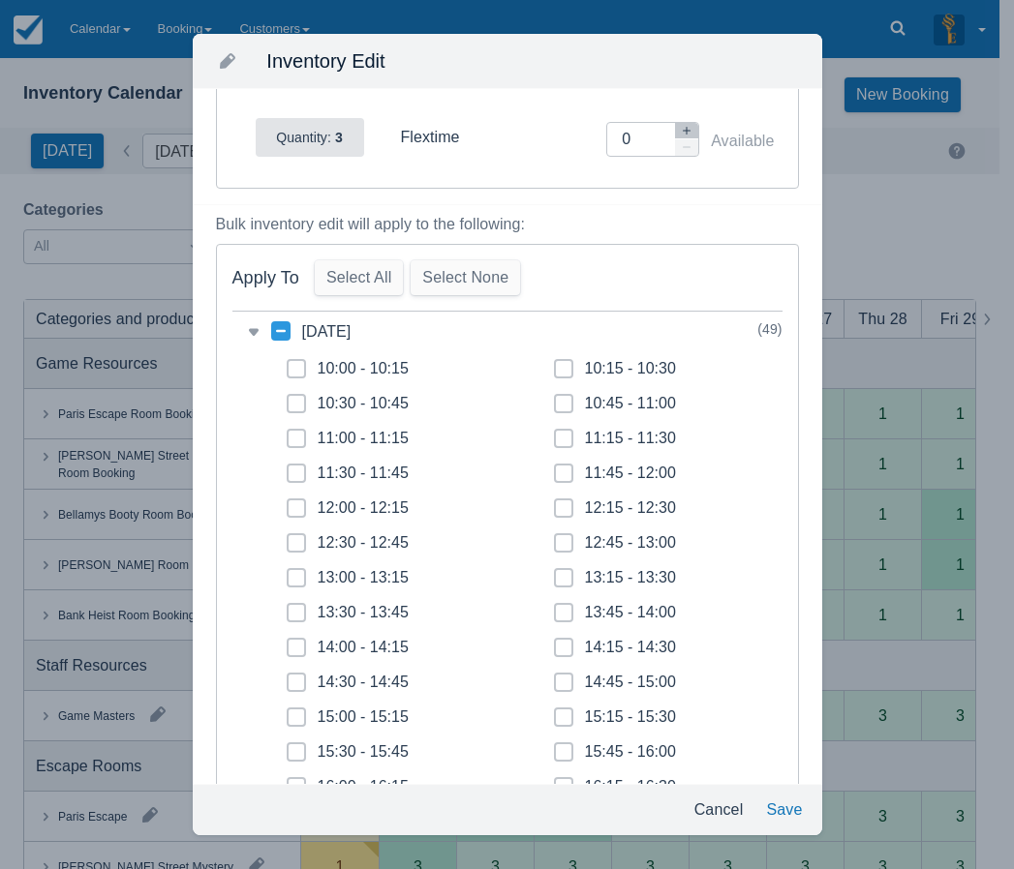
scroll to position [0, 0]
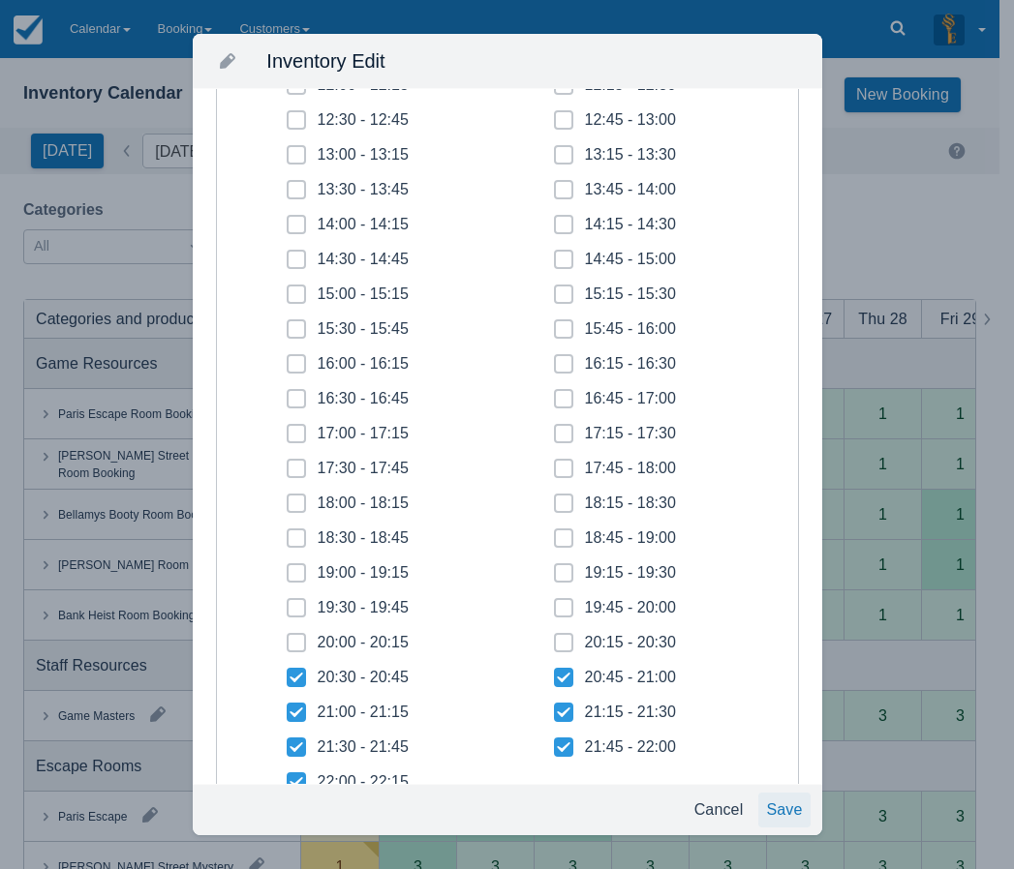
click at [782, 809] on button "Save" at bounding box center [783, 810] width 51 height 35
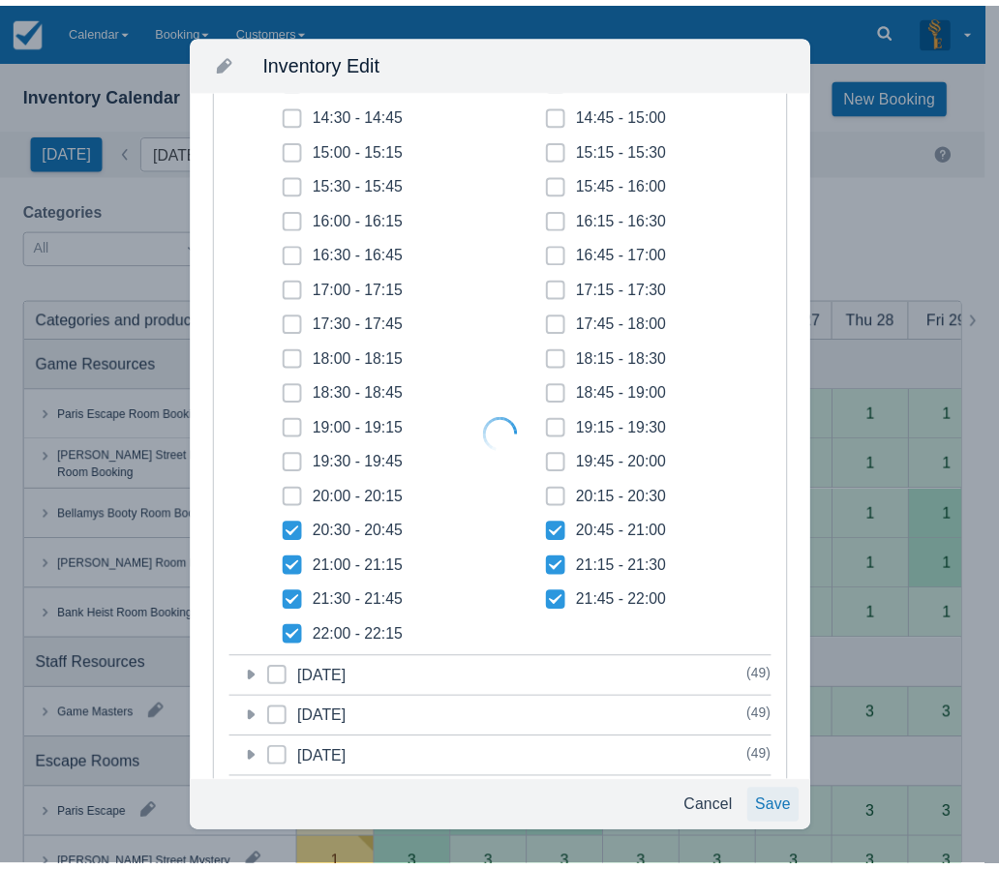
scroll to position [339, 0]
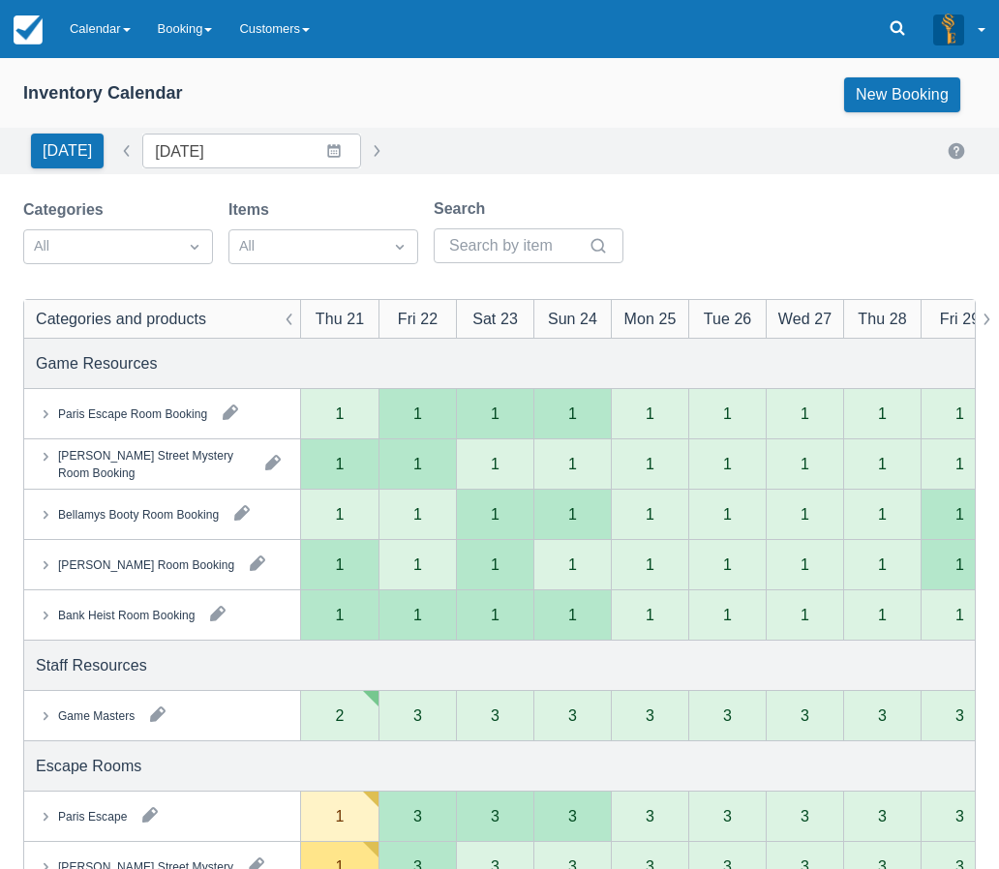
click at [11, 749] on div "Categories All Items All Search Categories and products Thu 21 Fri 22 Sat 23 Su…" at bounding box center [499, 867] width 999 height 1339
click at [160, 721] on button "button" at bounding box center [157, 714] width 31 height 31
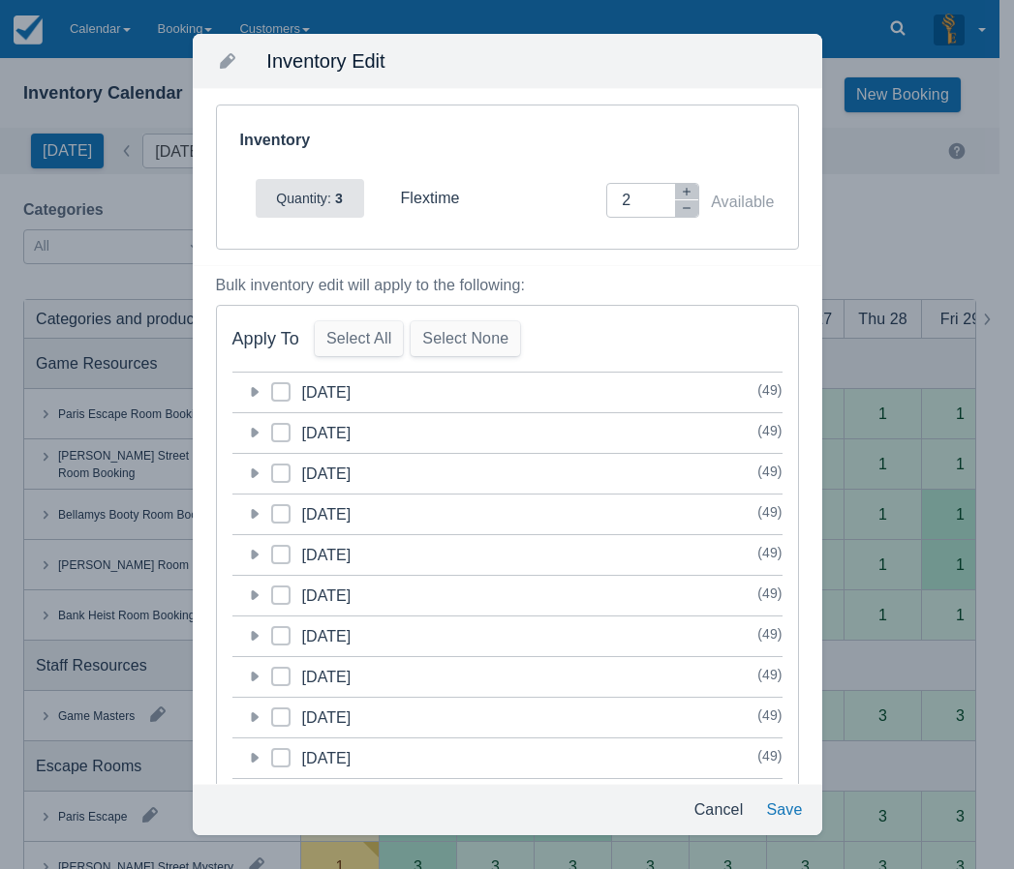
click at [279, 388] on icon at bounding box center [281, 392] width 8 height 8
click at [272, 387] on input "category-1755698400" at bounding box center [271, 386] width 1 height 1
checkbox input "true"
click at [774, 800] on button "Save" at bounding box center [783, 810] width 51 height 35
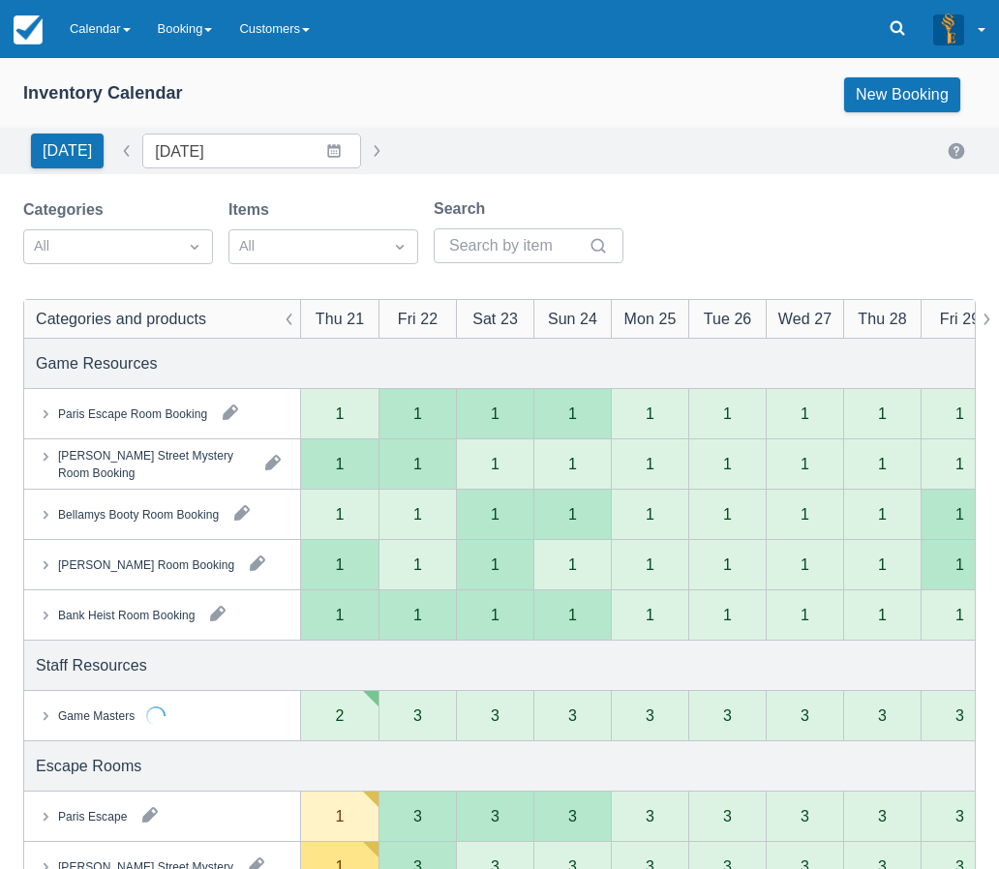
click at [46, 717] on icon at bounding box center [45, 715] width 19 height 19
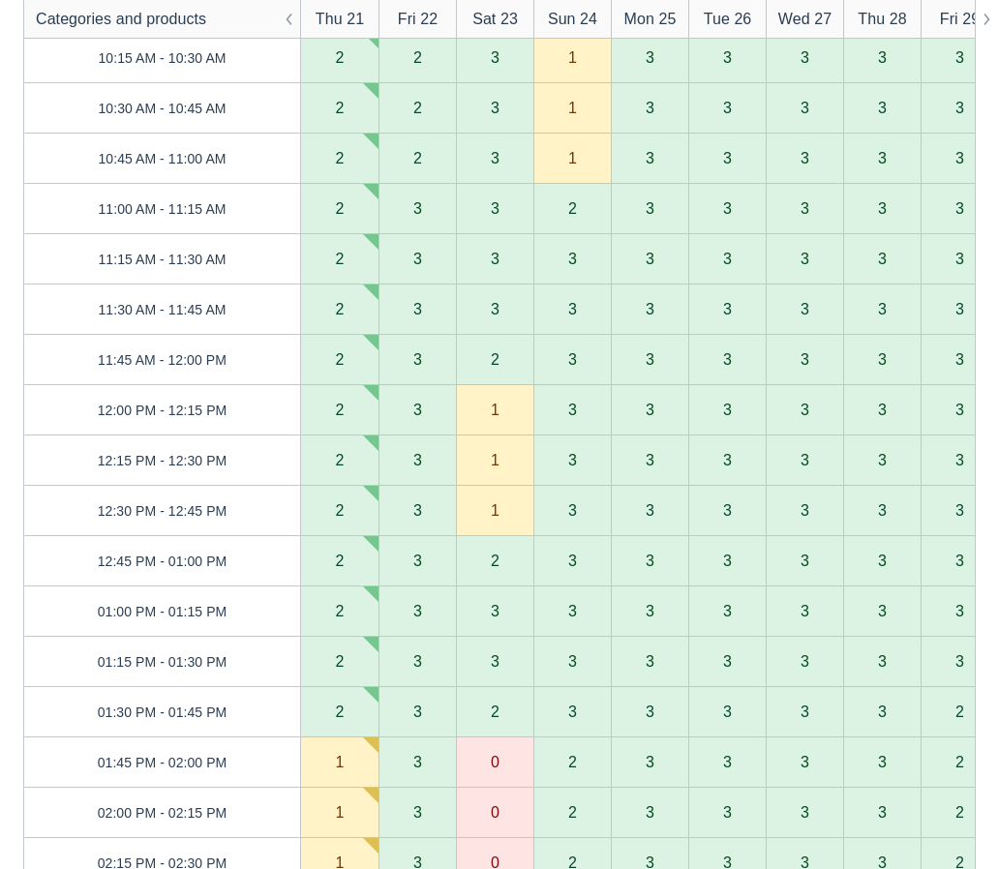
scroll to position [0, 0]
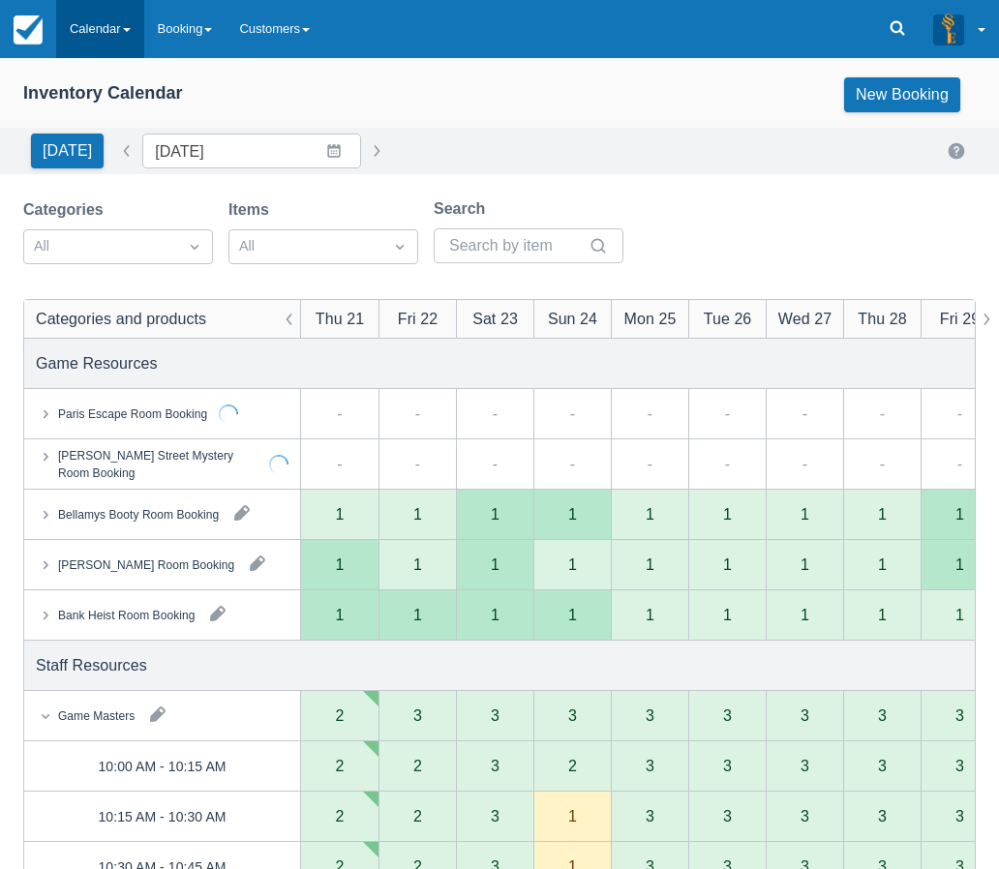
click at [125, 23] on link "Calendar" at bounding box center [100, 29] width 88 height 58
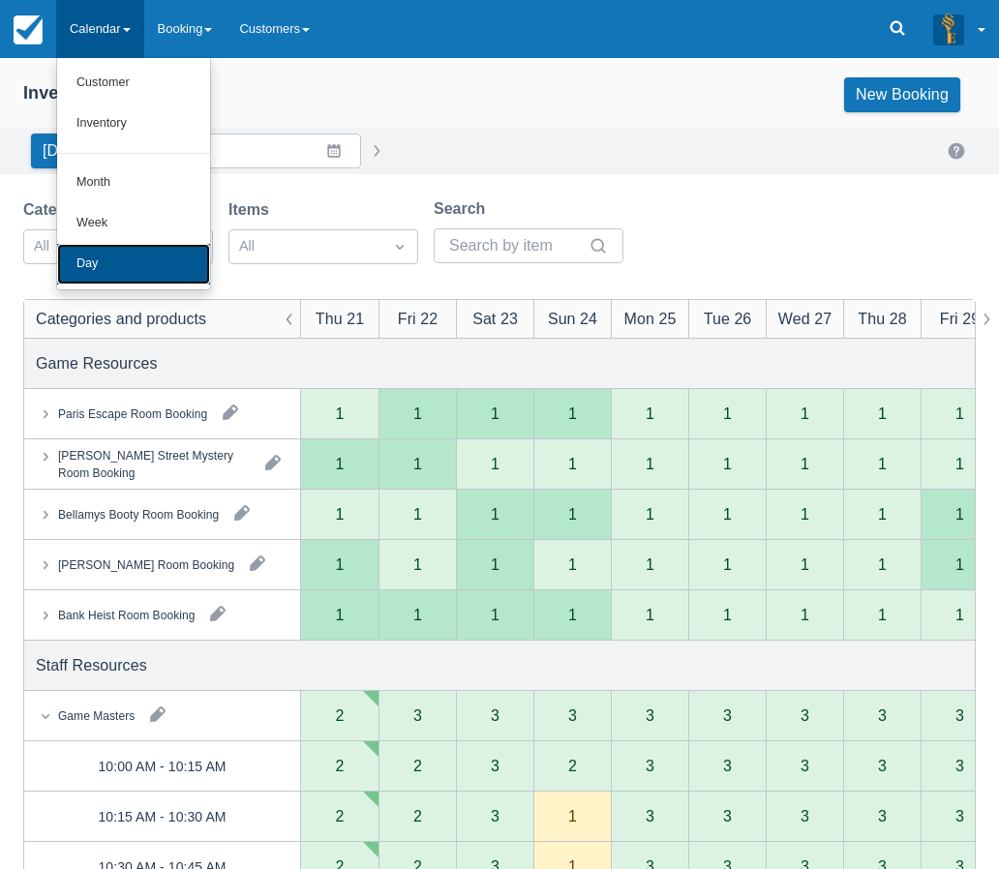
click at [111, 275] on link "Day" at bounding box center [133, 264] width 153 height 41
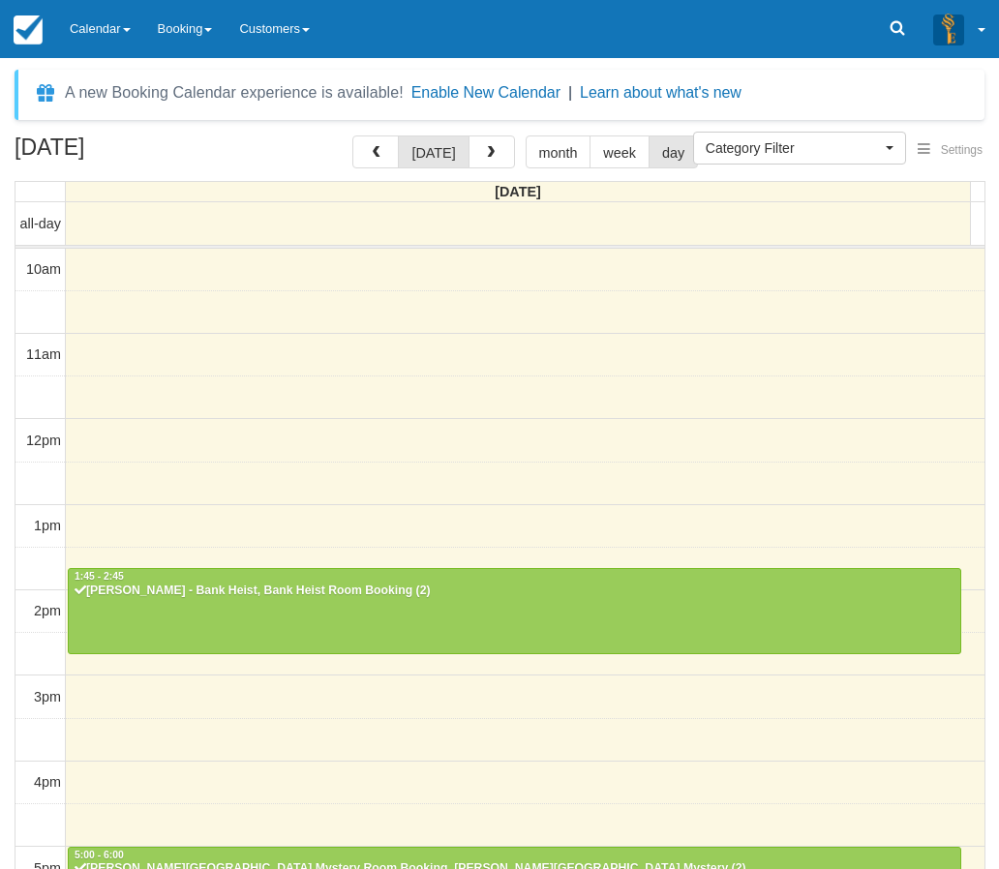
select select
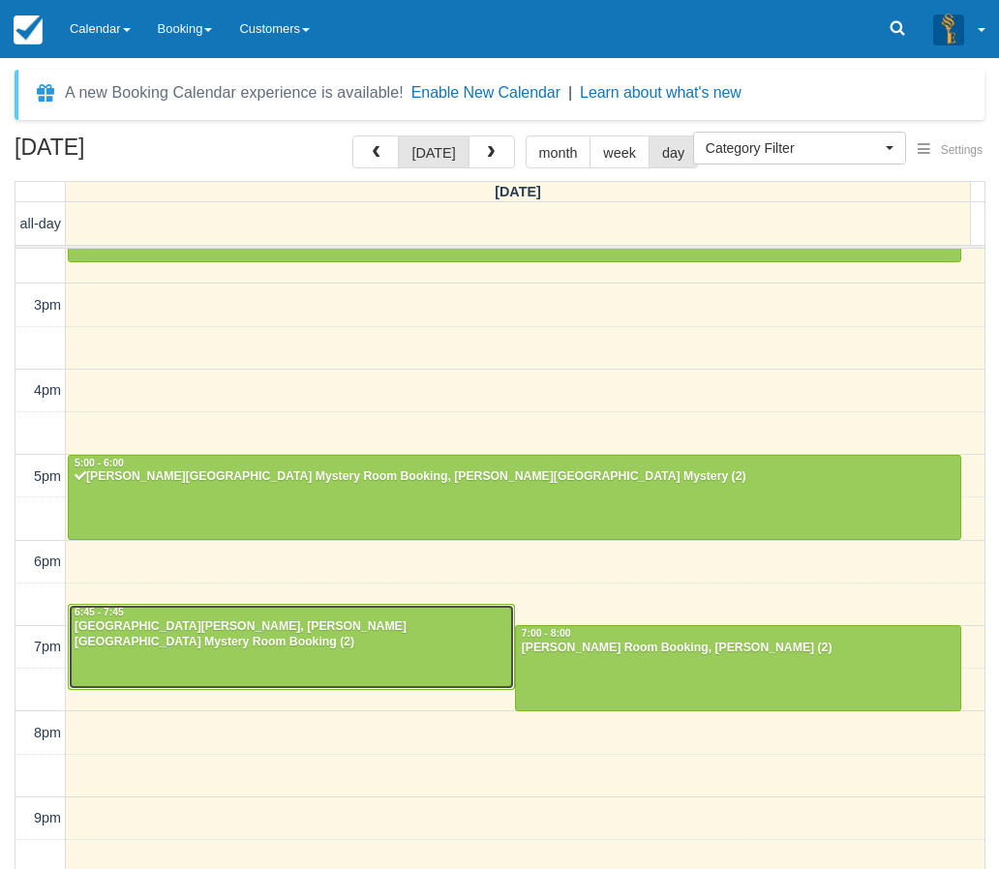
click at [421, 663] on div at bounding box center [291, 646] width 445 height 83
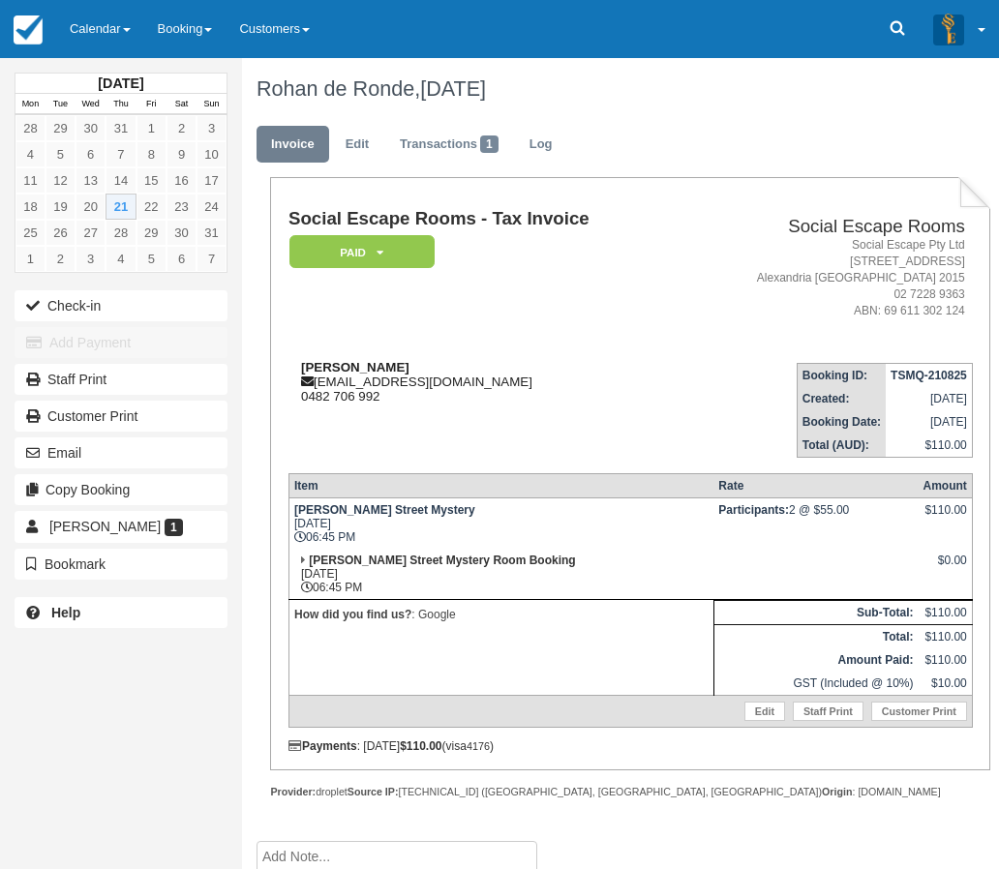
drag, startPoint x: 412, startPoint y: 364, endPoint x: 302, endPoint y: 365, distance: 109.4
click at [302, 365] on div "Rohan de Ronde [EMAIL_ADDRESS][DOMAIN_NAME] 0482 706 992" at bounding box center [485, 382] width 392 height 44
copy strong "[PERSON_NAME]"
